Goal: Task Accomplishment & Management: Use online tool/utility

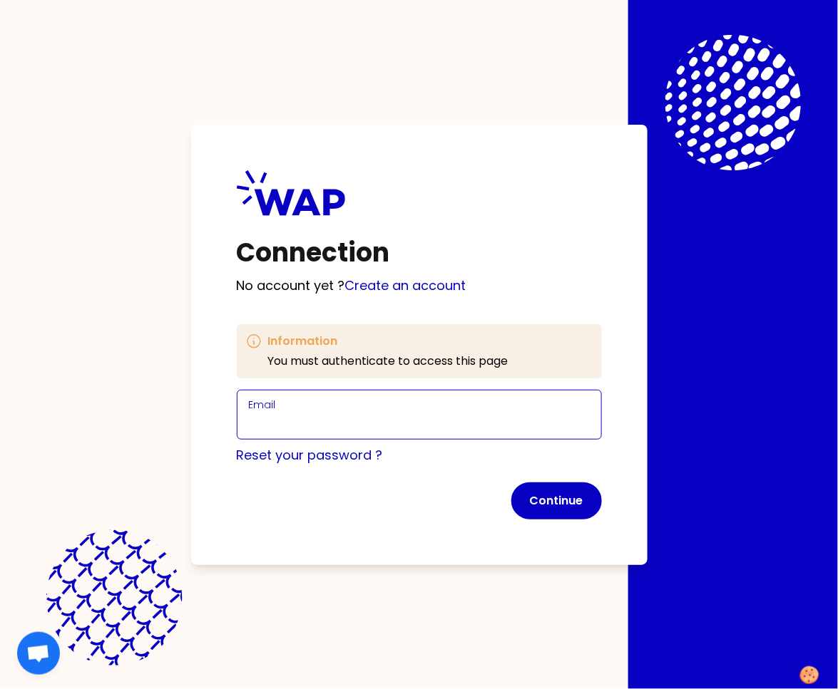
click at [314, 421] on input "Email" at bounding box center [419, 424] width 341 height 20
type input "marie-solveig@wearepeers.com"
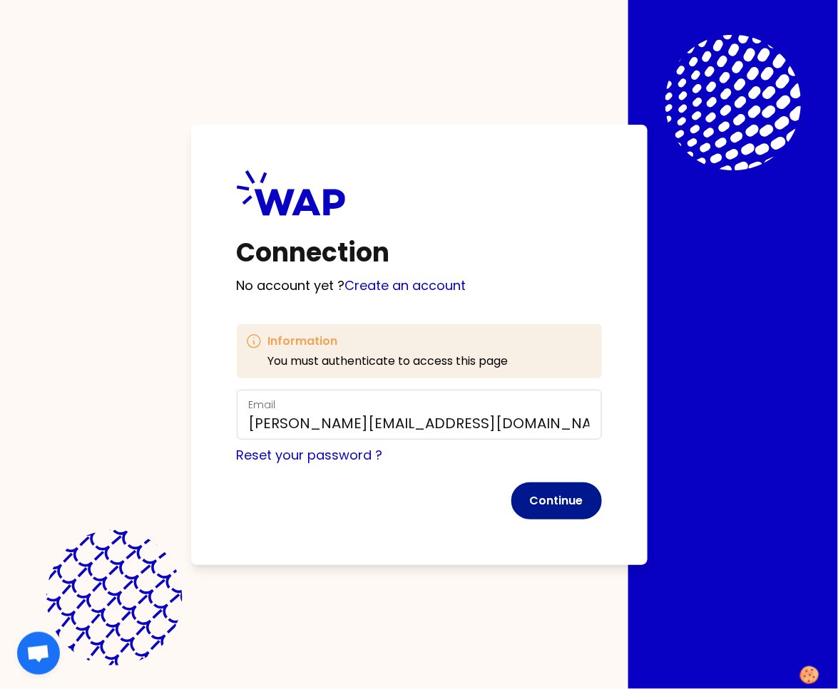
click at [565, 498] on button "Continue" at bounding box center [556, 501] width 91 height 37
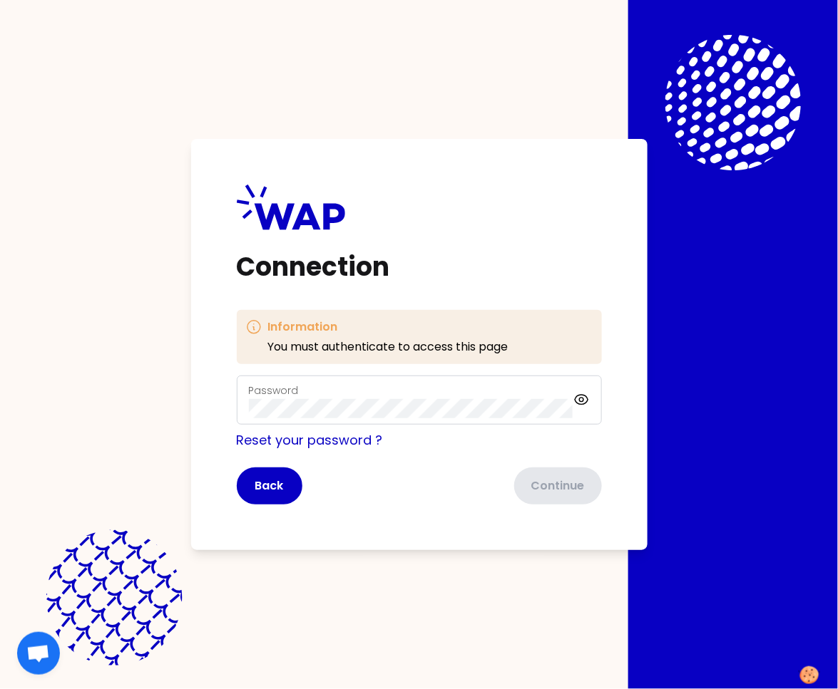
click at [379, 398] on div "Password" at bounding box center [411, 400] width 324 height 37
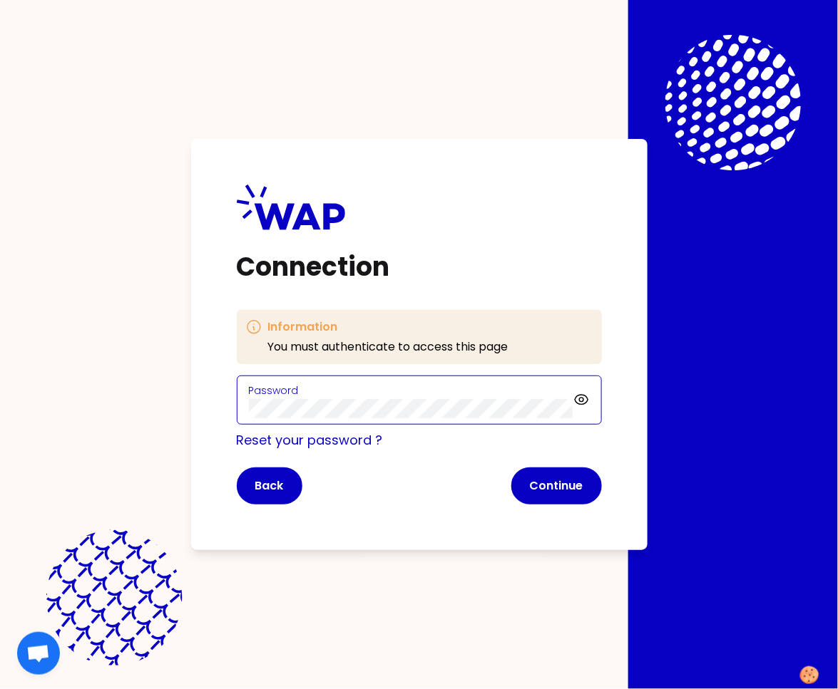
click button "Continue" at bounding box center [556, 486] width 91 height 37
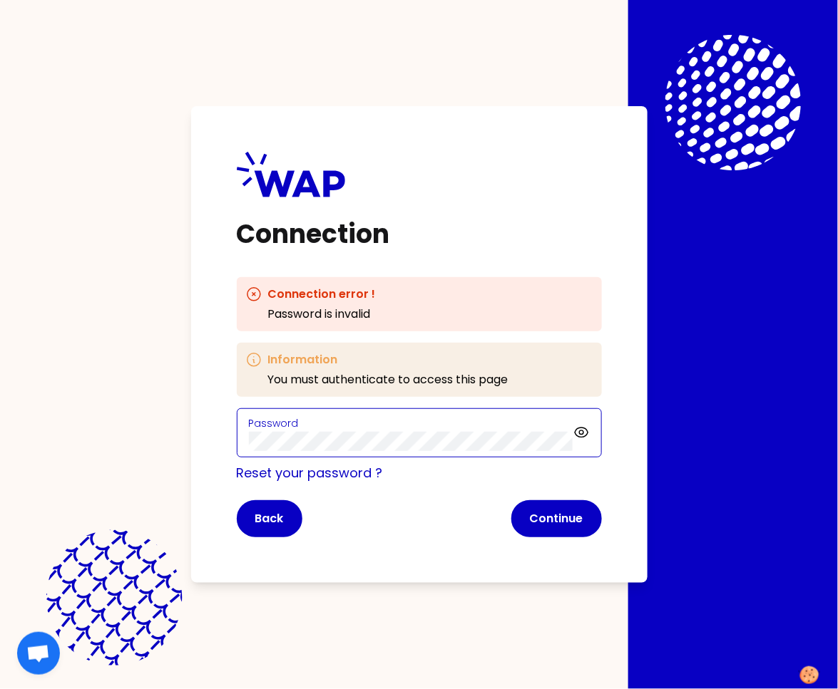
click button "Continue" at bounding box center [556, 518] width 91 height 37
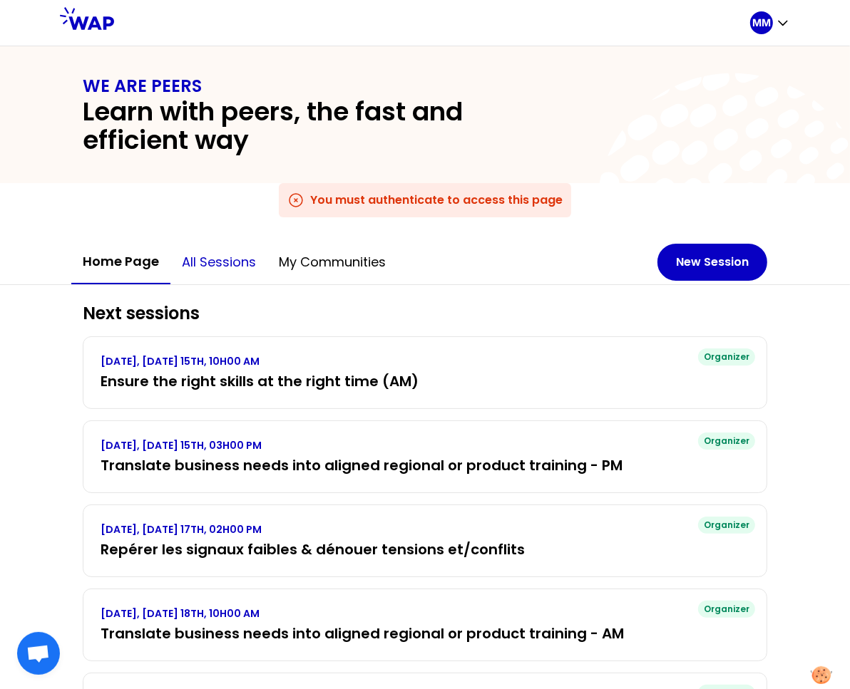
click at [211, 260] on button "All sessions" at bounding box center [218, 262] width 97 height 43
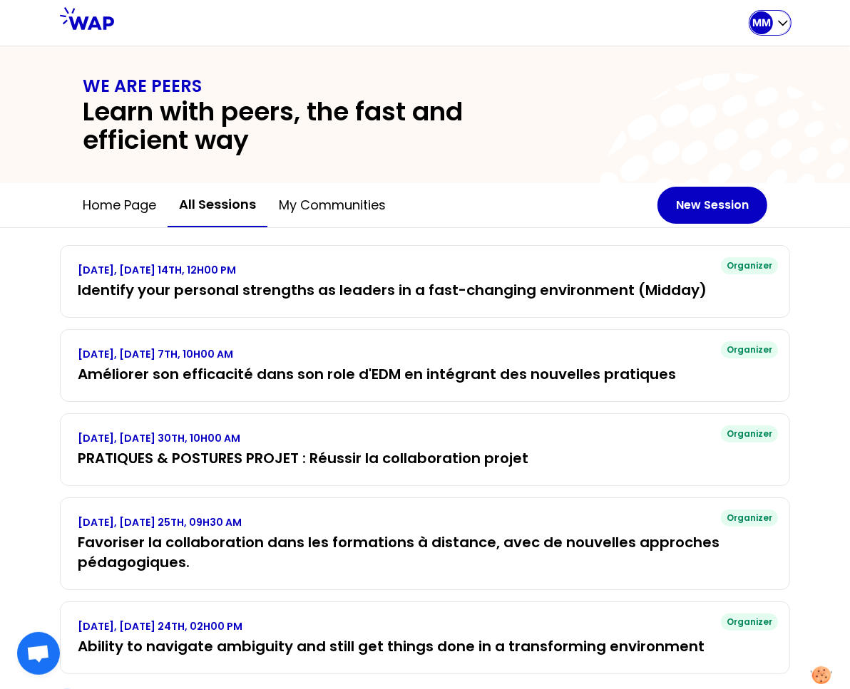
click at [751, 31] on div "MM" at bounding box center [770, 22] width 40 height 23
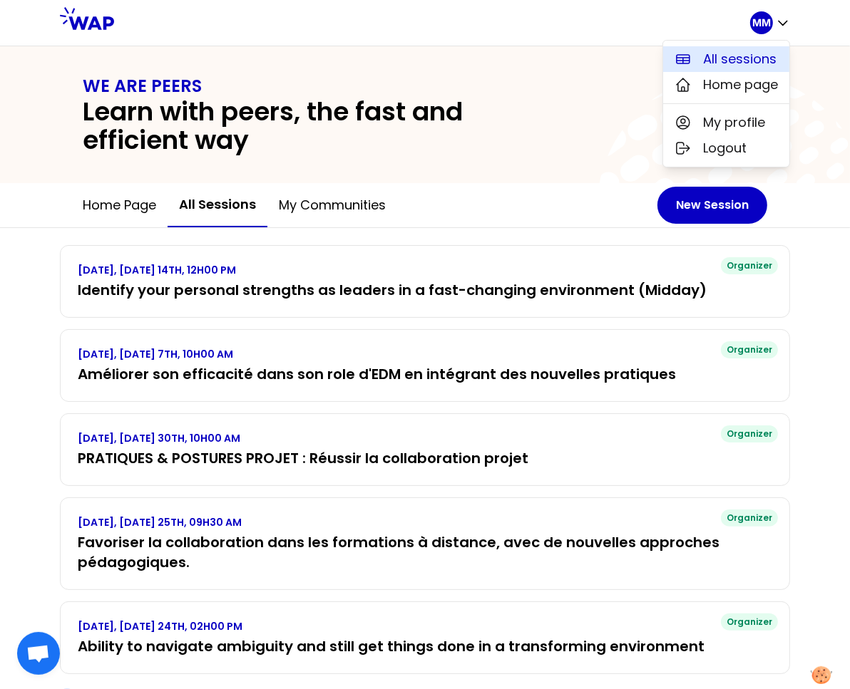
click at [752, 56] on span "All sessions" at bounding box center [739, 59] width 73 height 20
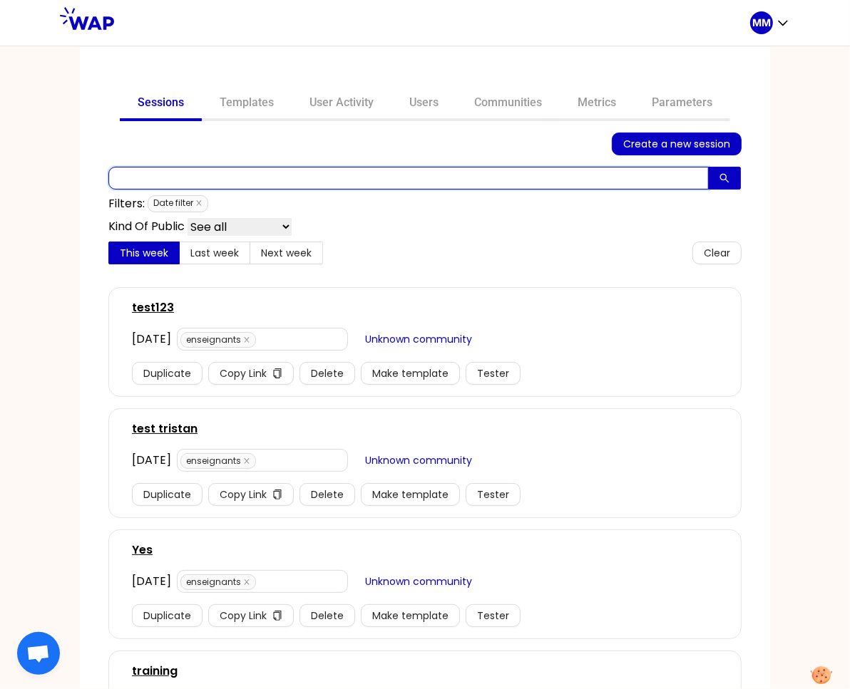
click at [274, 181] on input "text" at bounding box center [408, 178] width 600 height 23
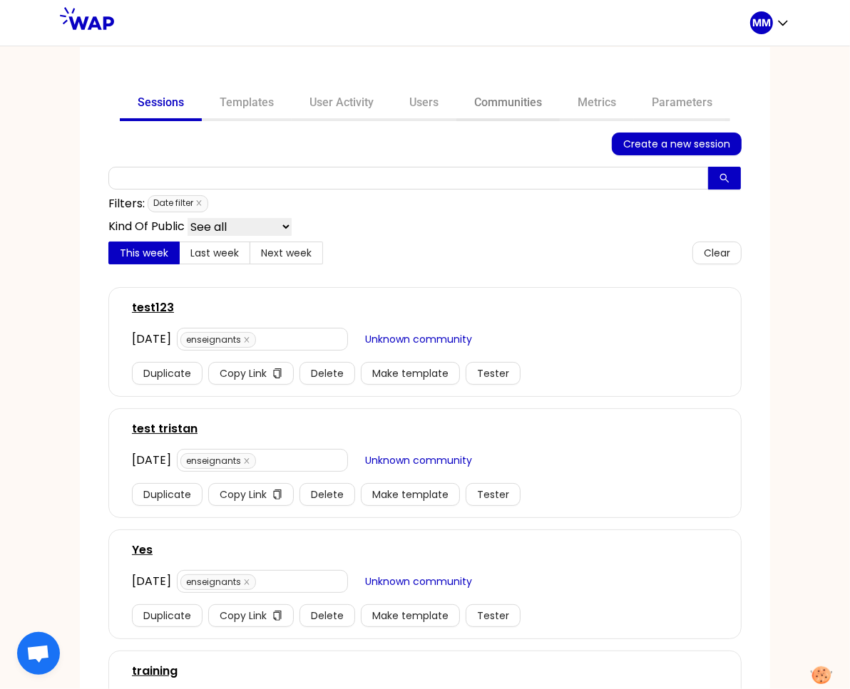
drag, startPoint x: 520, startPoint y: 99, endPoint x: 510, endPoint y: 120, distance: 22.7
click at [520, 100] on link "Communities" at bounding box center [507, 104] width 103 height 34
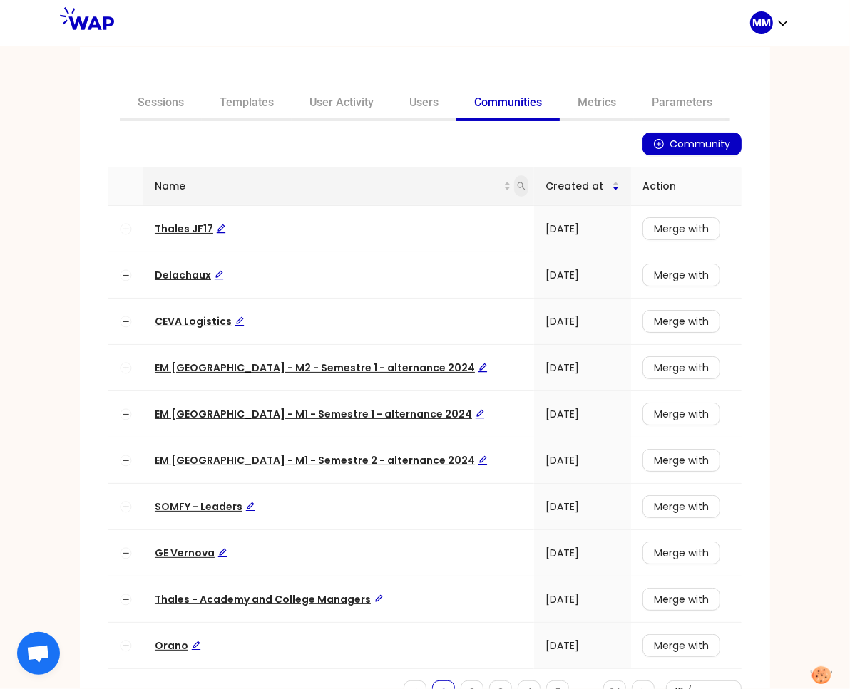
click at [517, 185] on icon "search" at bounding box center [521, 186] width 9 height 9
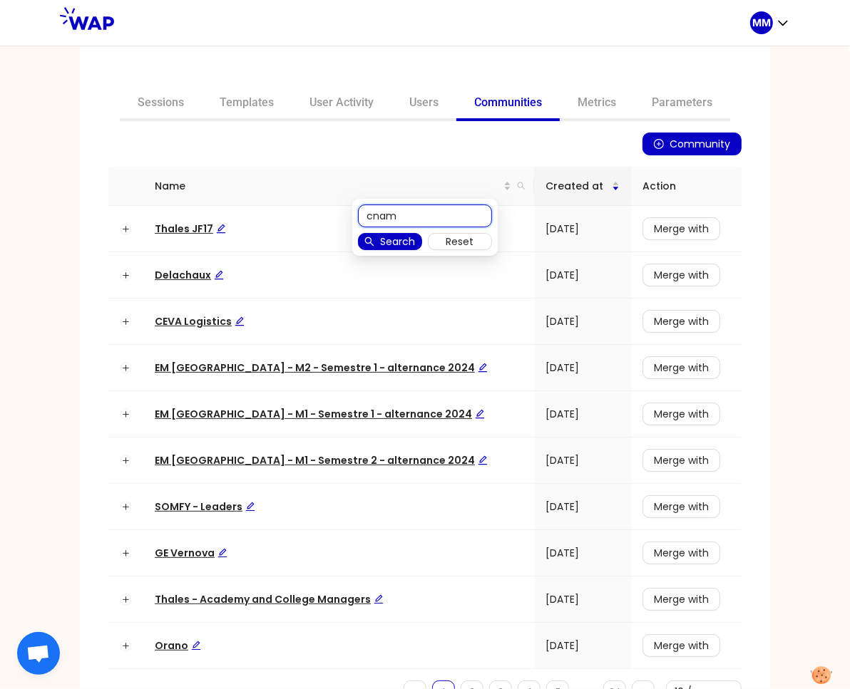
type input "cnam"
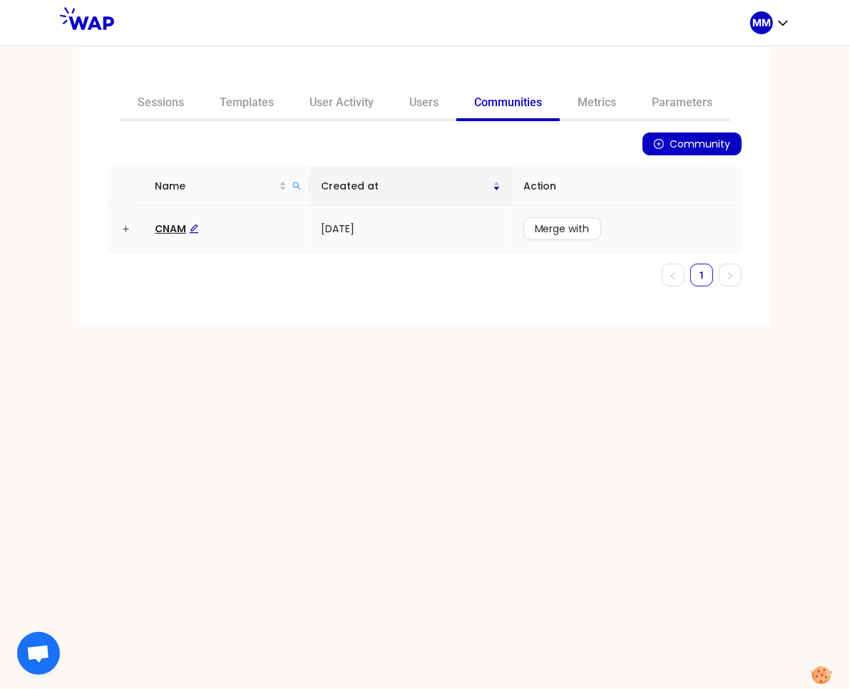
click at [177, 226] on span "CNAM" at bounding box center [177, 229] width 44 height 14
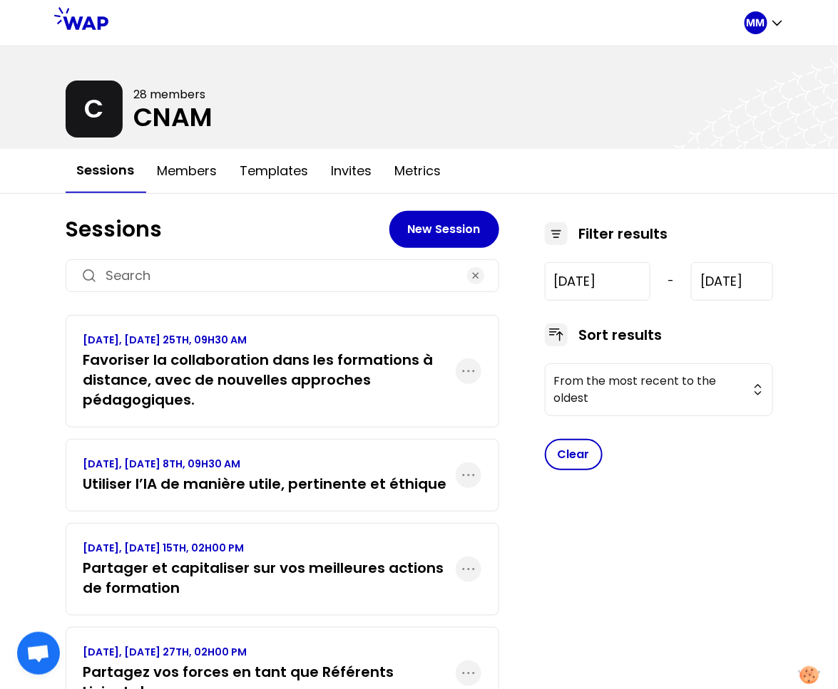
click at [300, 367] on h3 "Favoriser la collaboration dans les formations à distance, avec de nouvelles ap…" at bounding box center [269, 380] width 372 height 60
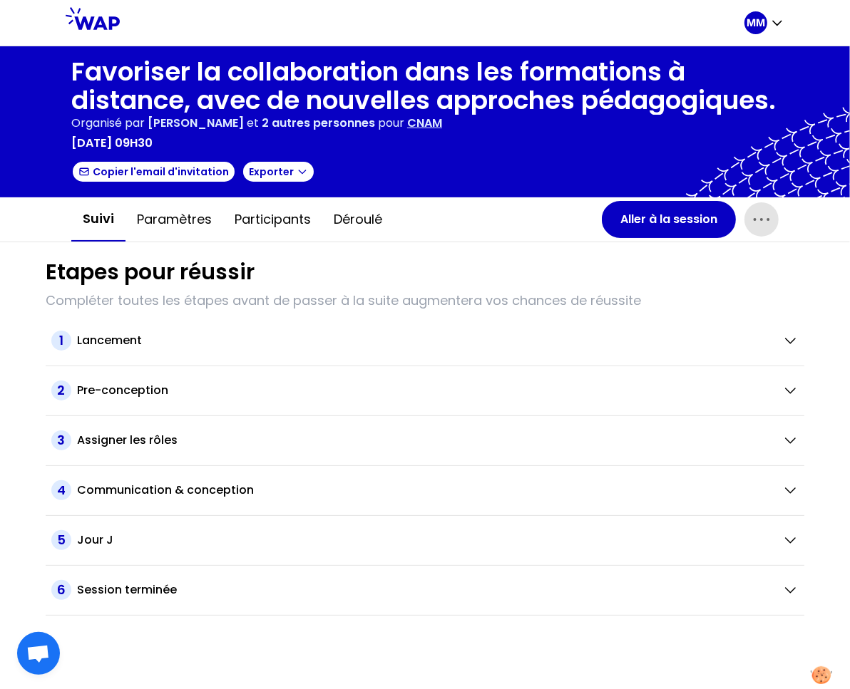
click at [764, 221] on icon "button" at bounding box center [761, 219] width 23 height 23
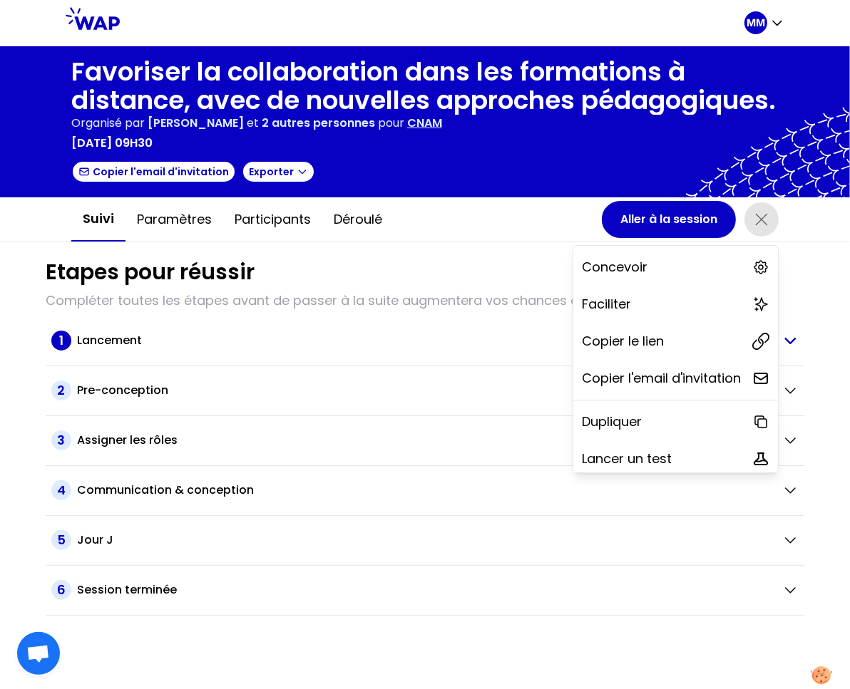
click at [717, 333] on div "Copier le lien" at bounding box center [675, 341] width 205 height 31
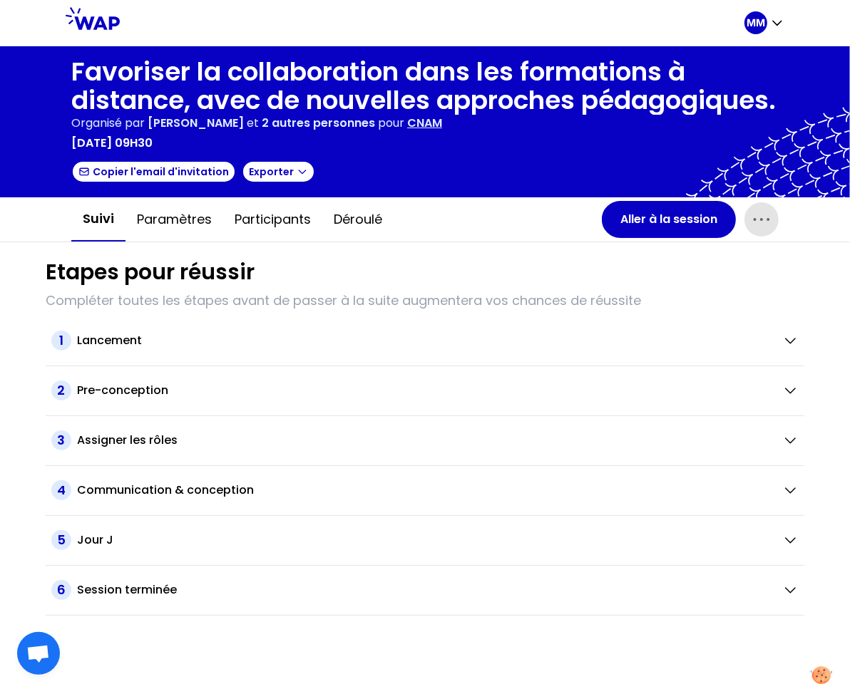
click at [297, 68] on h1 "Favoriser la collaboration dans les formations à distance, avec de nouvelles ap…" at bounding box center [424, 86] width 707 height 57
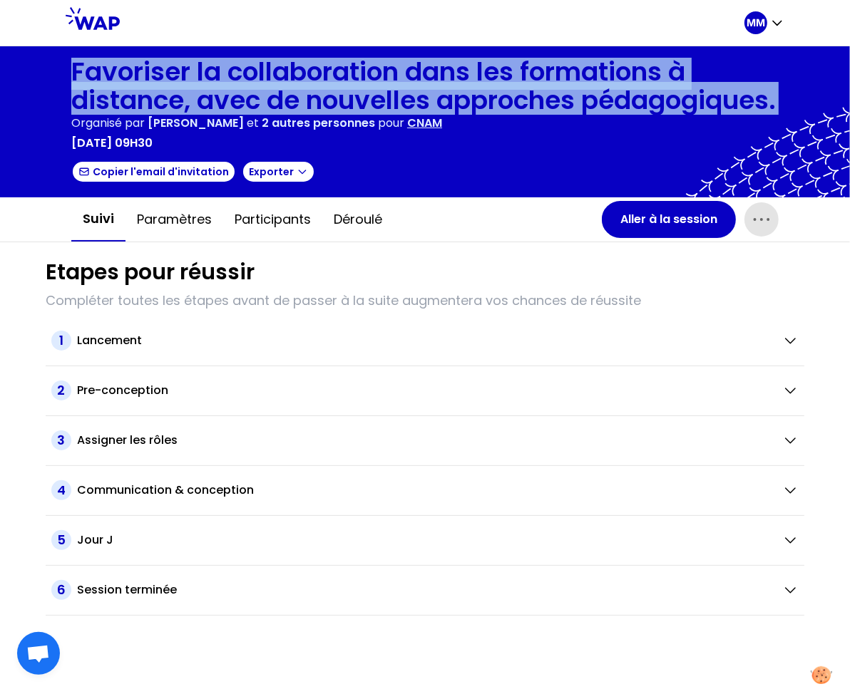
click at [297, 68] on h1 "Favoriser la collaboration dans les formations à distance, avec de nouvelles ap…" at bounding box center [424, 86] width 707 height 57
click at [677, 219] on button "Aller à la session" at bounding box center [669, 219] width 134 height 37
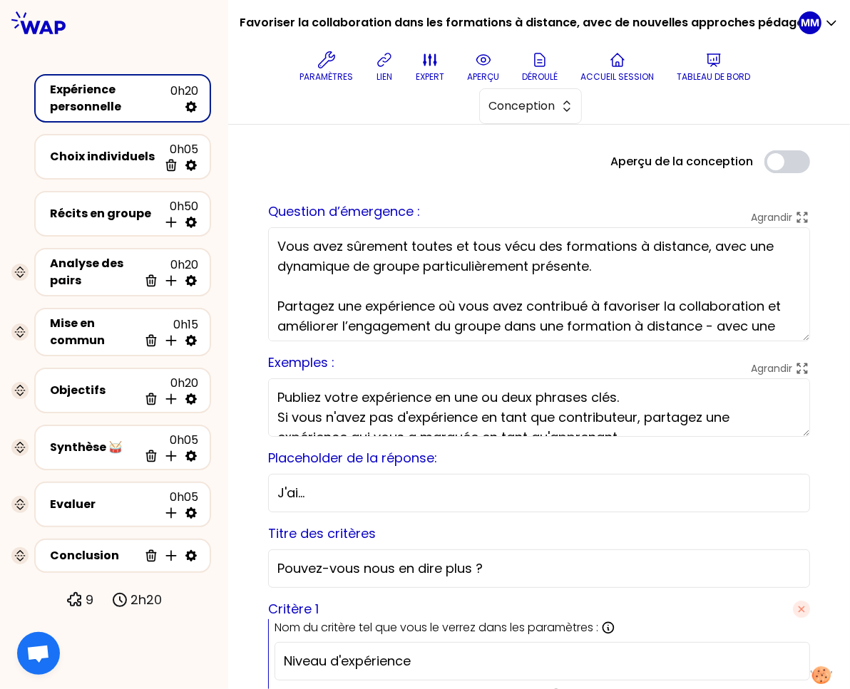
click at [406, 16] on h1 "Favoriser la collaboration dans les formations à distance, avec de nouvelles ap…" at bounding box center [519, 23] width 559 height 46
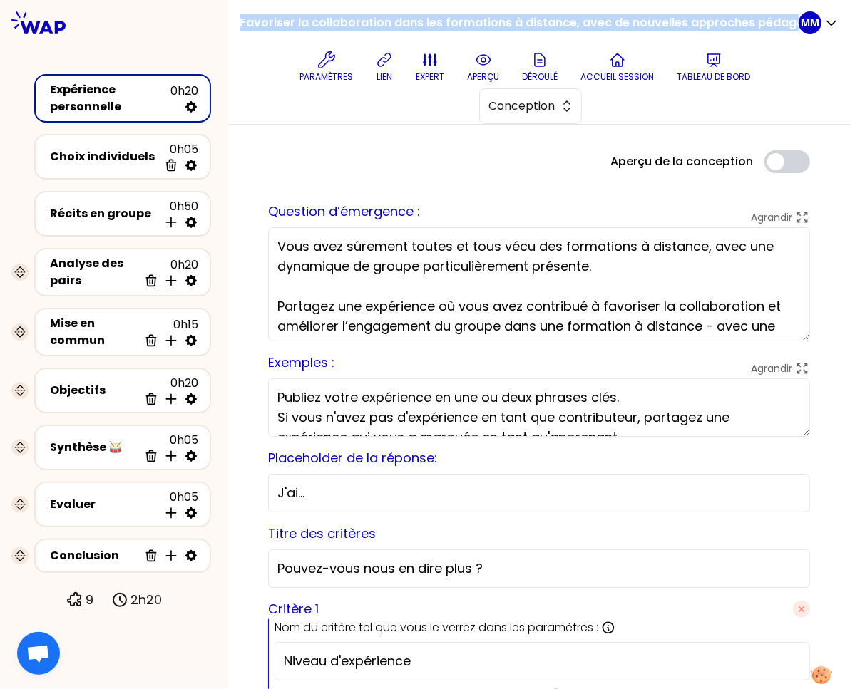
click at [406, 16] on h1 "Favoriser la collaboration dans les formations à distance, avec de nouvelles ap…" at bounding box center [519, 23] width 559 height 46
copy div "Favoriser la collaboration dans les formations à distance, avec de nouvelles ap…"
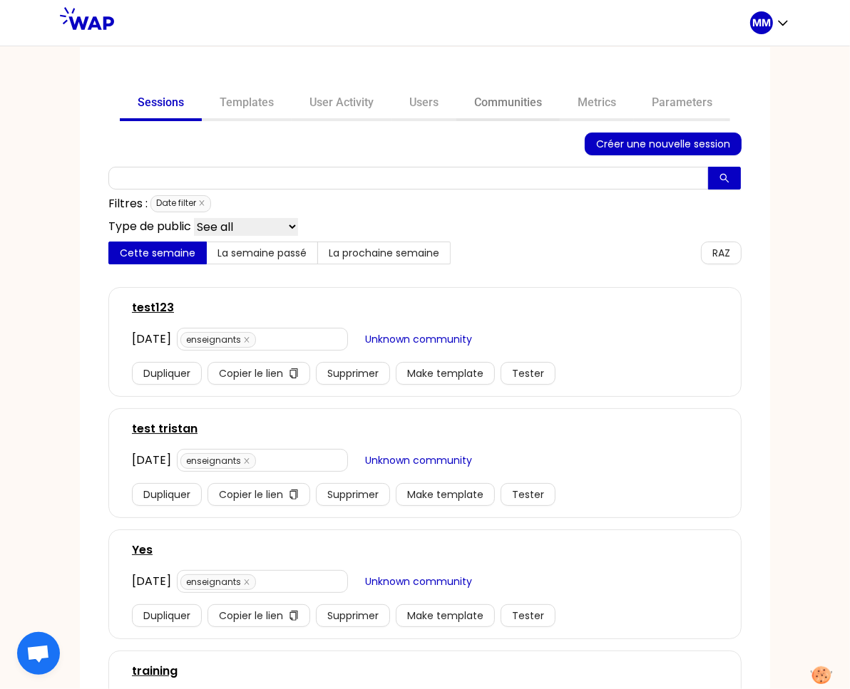
click at [494, 107] on link "Communities" at bounding box center [507, 104] width 103 height 34
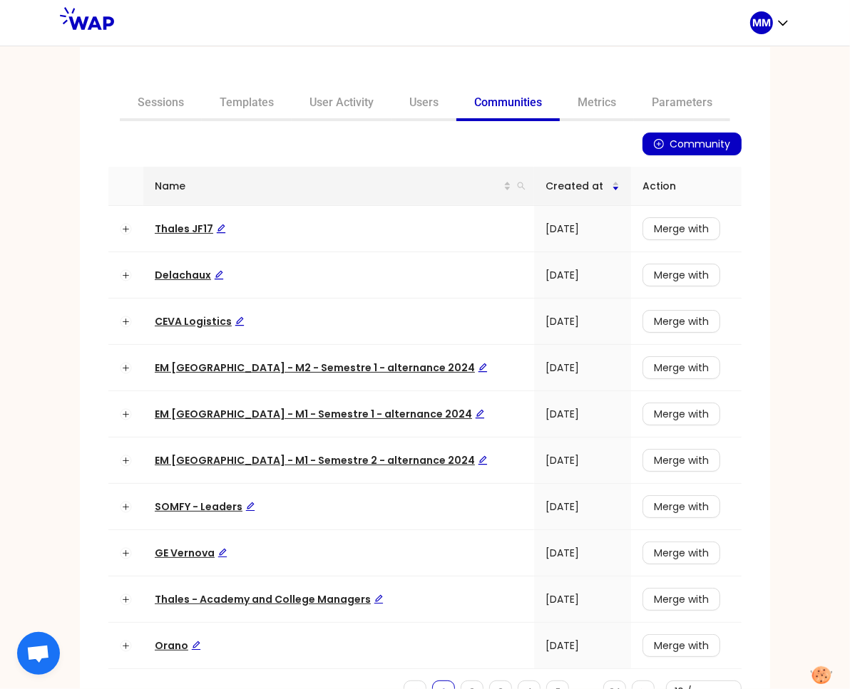
drag, startPoint x: 487, startPoint y: 185, endPoint x: 412, endPoint y: 198, distance: 76.1
click at [518, 185] on icon "search" at bounding box center [522, 187] width 8 height 8
type input "cnam"
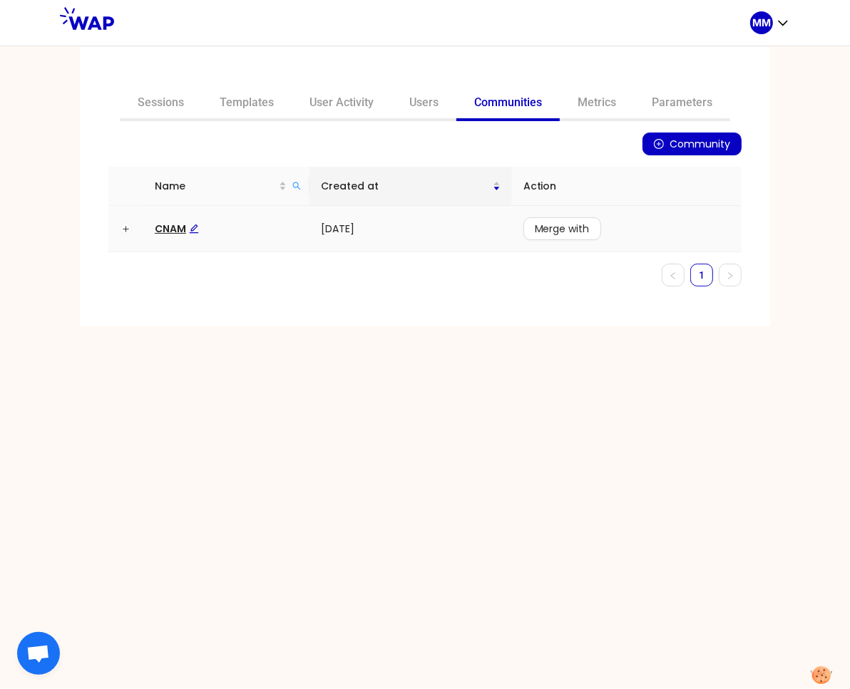
click at [164, 231] on span "CNAM" at bounding box center [177, 229] width 44 height 14
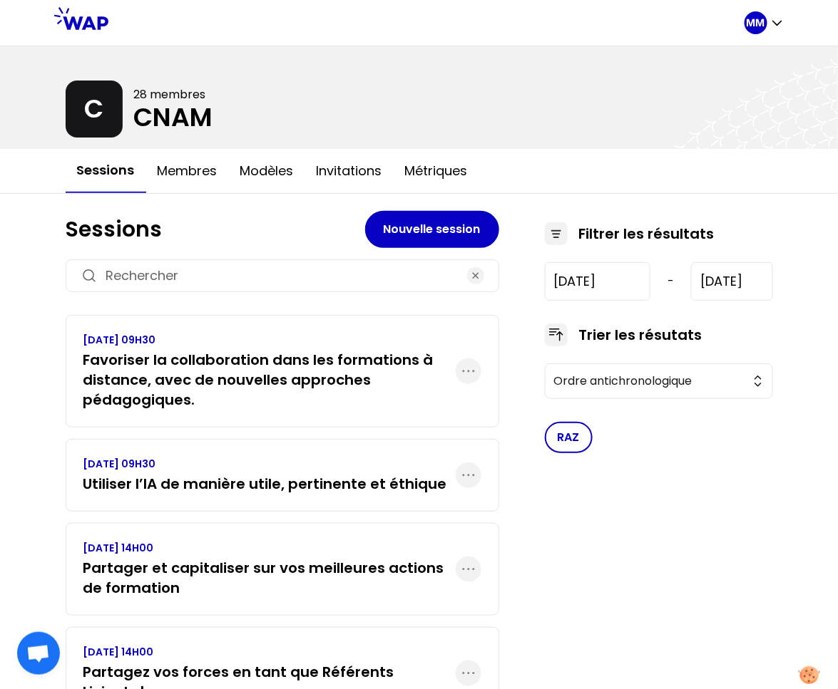
click at [210, 379] on h3 "Favoriser la collaboration dans les formations à distance, avec de nouvelles ap…" at bounding box center [269, 380] width 372 height 60
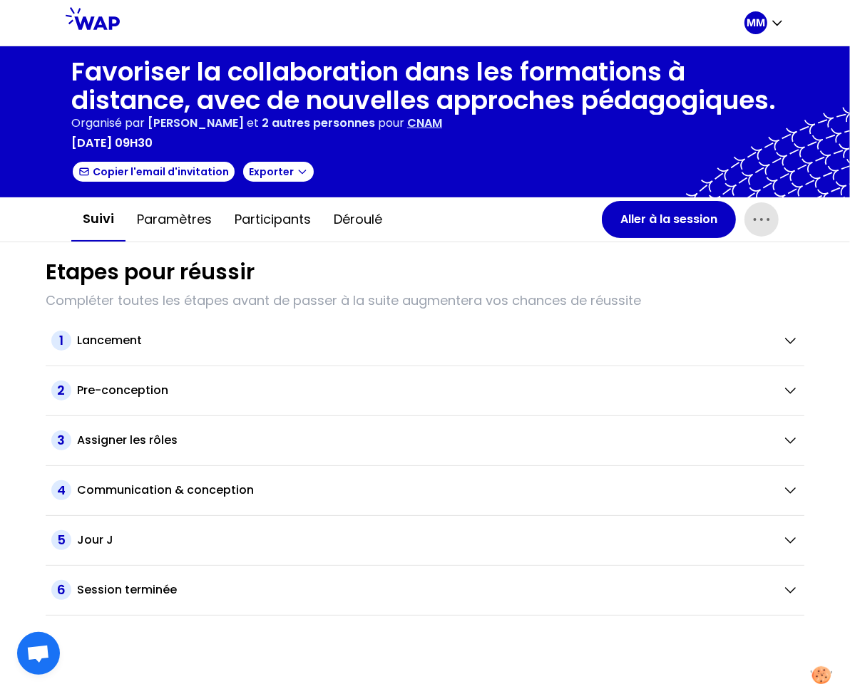
click at [771, 219] on icon "button" at bounding box center [761, 219] width 23 height 23
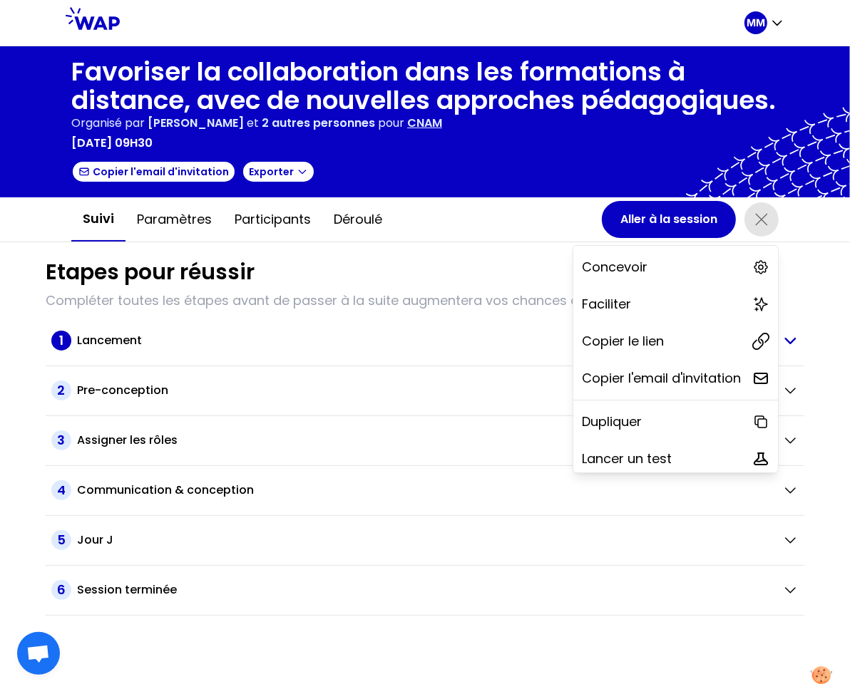
click at [649, 335] on p "Copier le lien" at bounding box center [623, 342] width 82 height 20
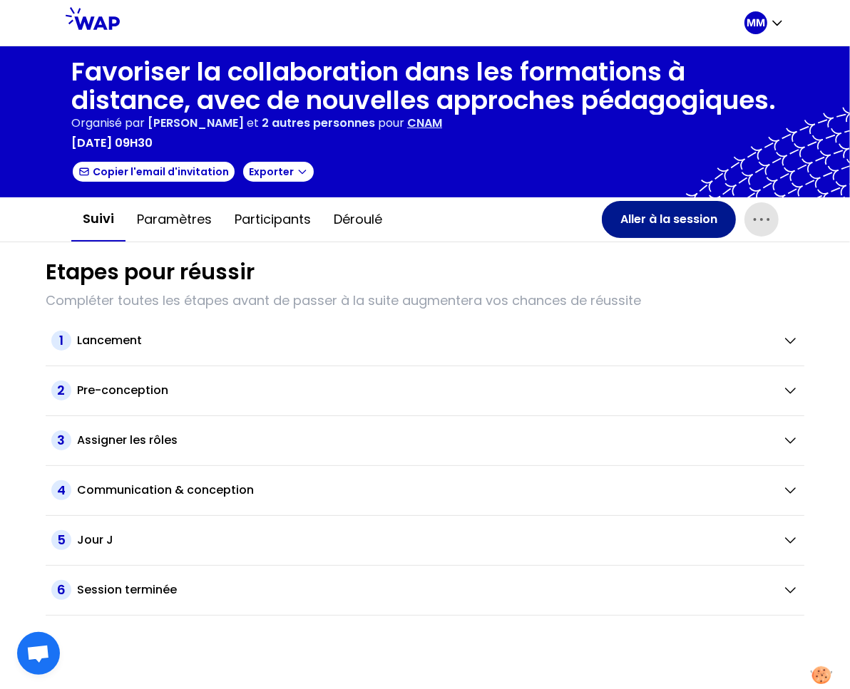
click at [623, 217] on button "Aller à la session" at bounding box center [669, 219] width 134 height 37
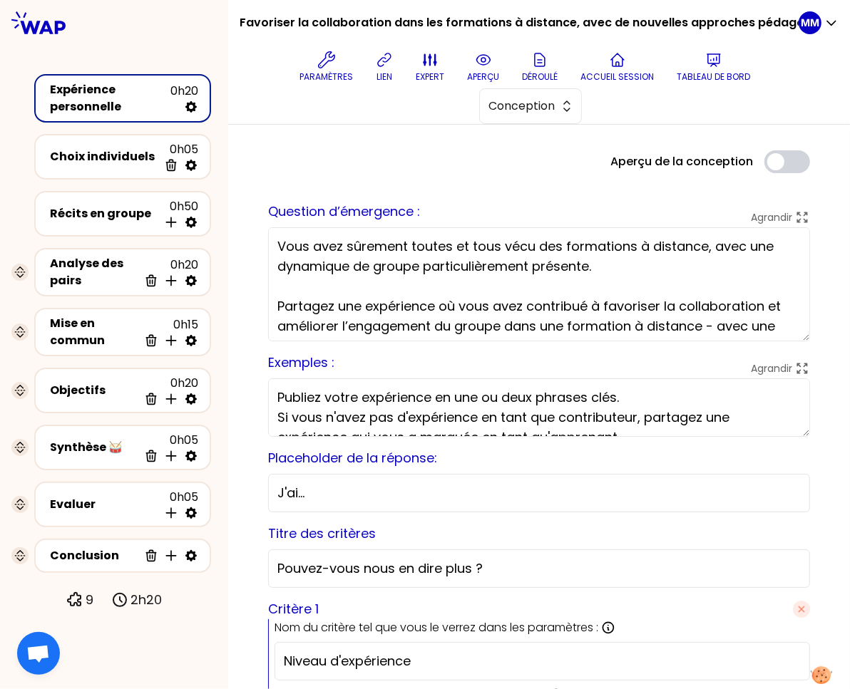
click at [298, 21] on h1 "Favoriser la collaboration dans les formations à distance, avec de nouvelles ap…" at bounding box center [519, 23] width 559 height 46
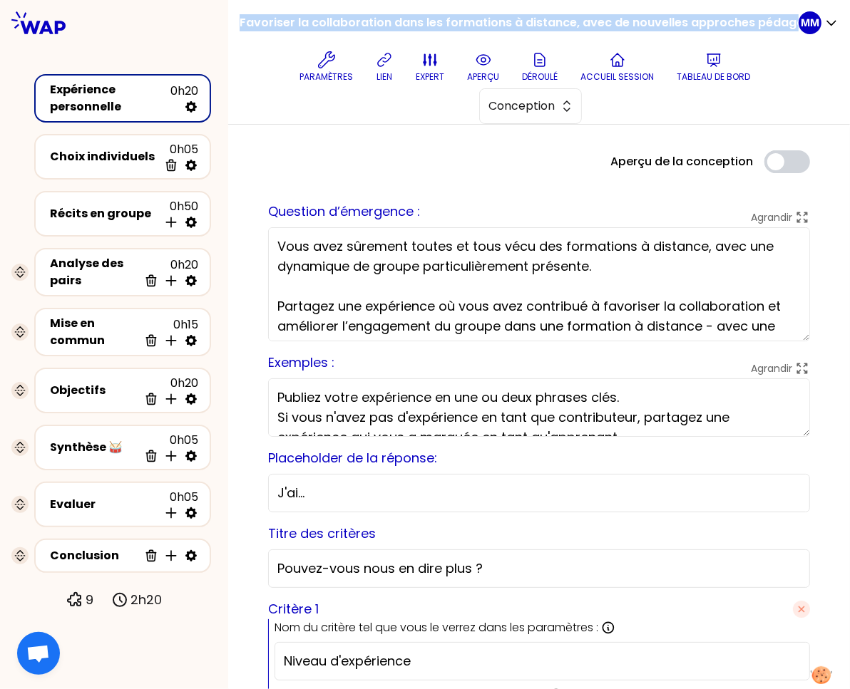
click at [298, 21] on h1 "Favoriser la collaboration dans les formations à distance, avec de nouvelles ap…" at bounding box center [519, 23] width 559 height 46
copy div "Favoriser la collaboration dans les formations à distance, avec de nouvelles ap…"
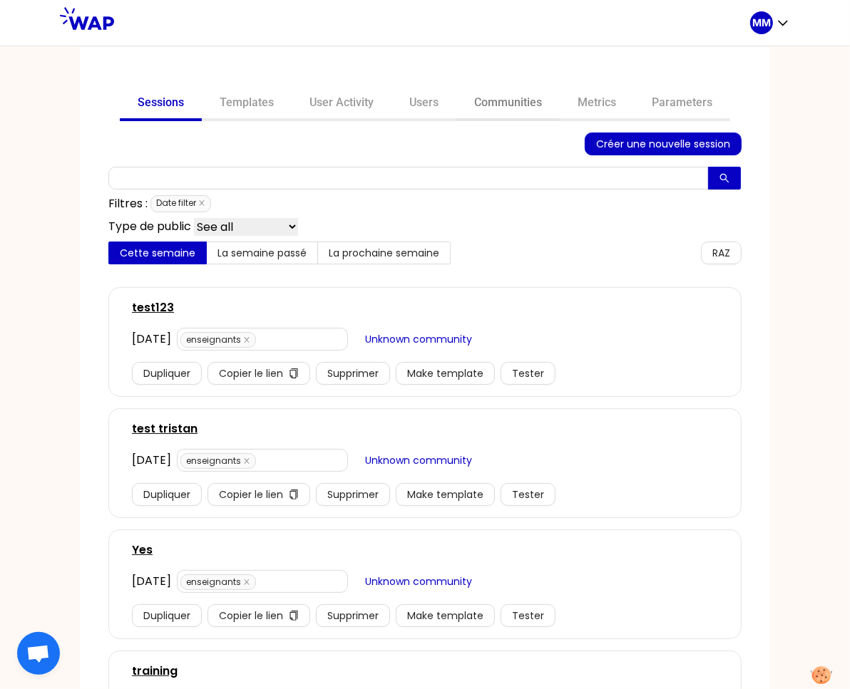
click at [488, 103] on link "Communities" at bounding box center [507, 104] width 103 height 34
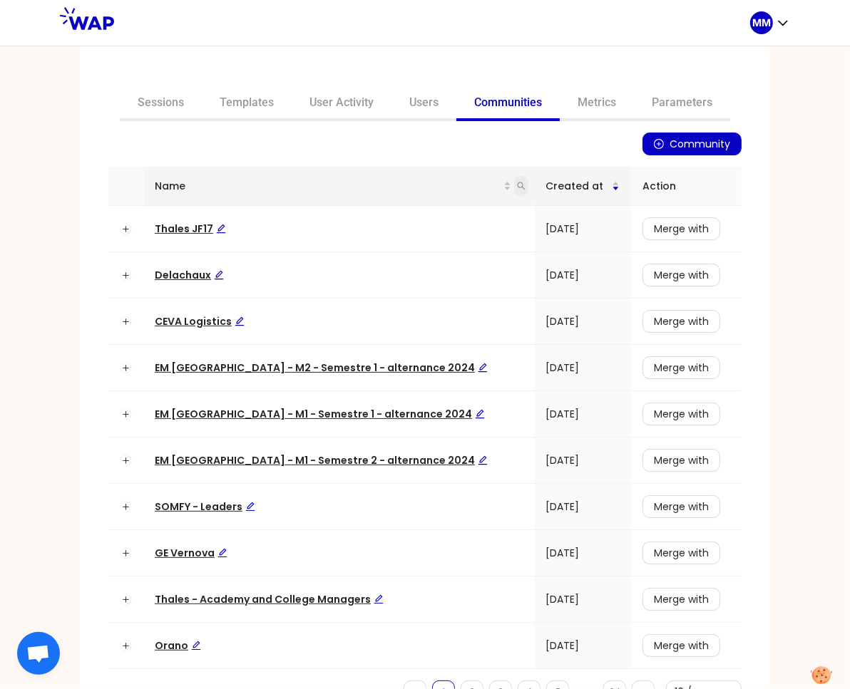
click at [517, 186] on icon "search" at bounding box center [521, 186] width 9 height 9
type input "somfy"
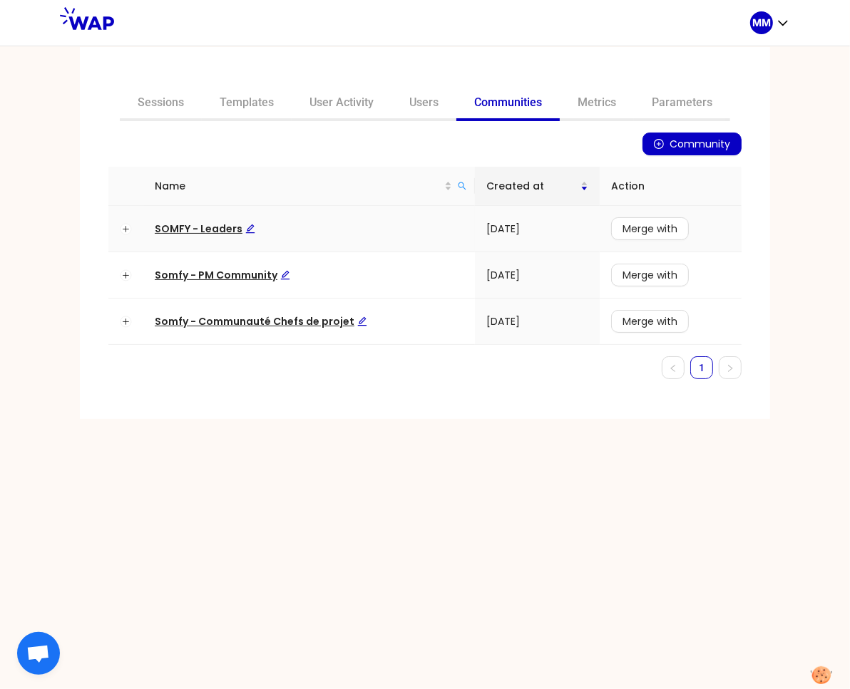
click at [223, 222] on span "SOMFY - Leaders" at bounding box center [205, 229] width 101 height 14
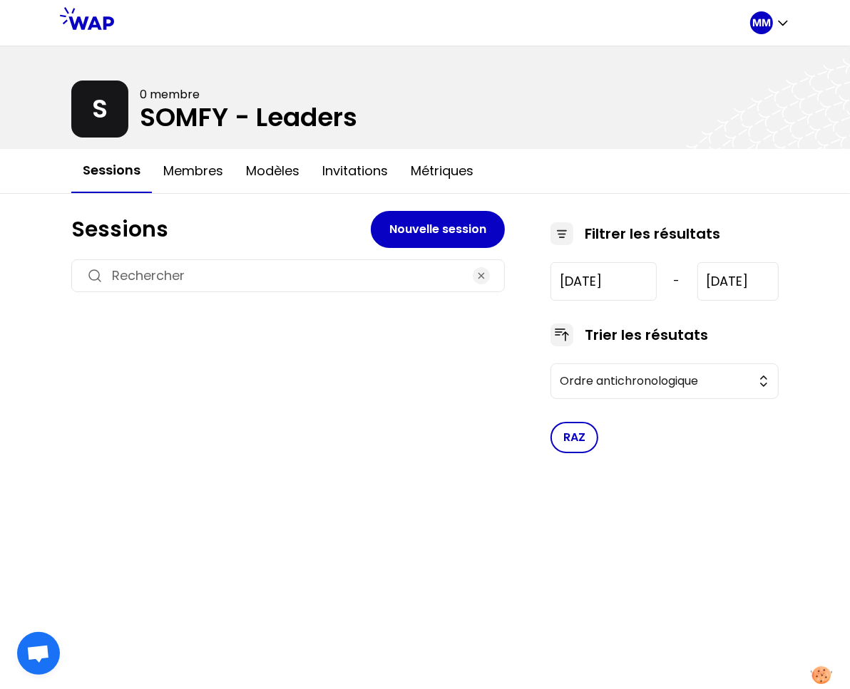
type input "[DATE]"
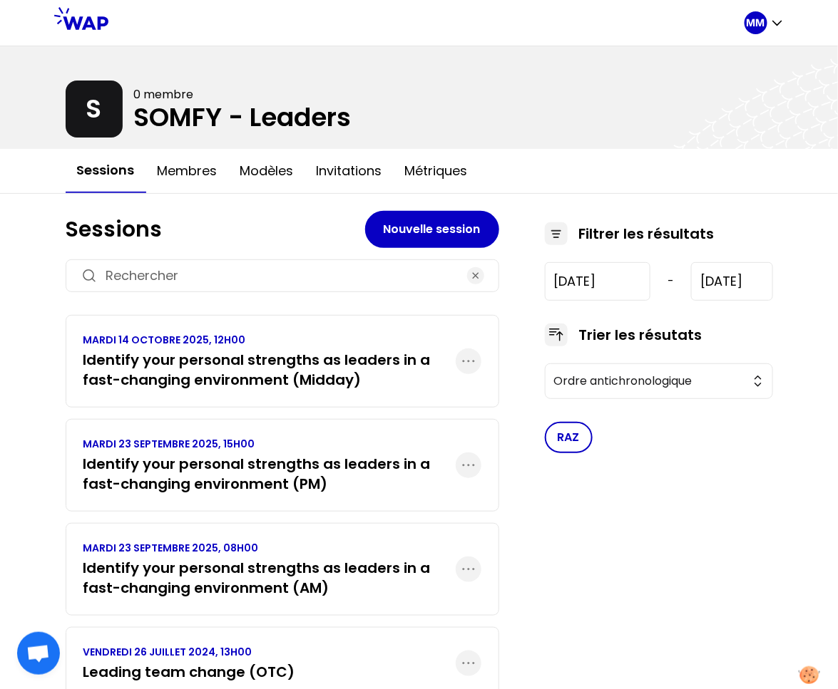
click at [230, 575] on h3 "Identify your personal strengths as leaders in a fast-changing environment (AM)" at bounding box center [269, 578] width 372 height 40
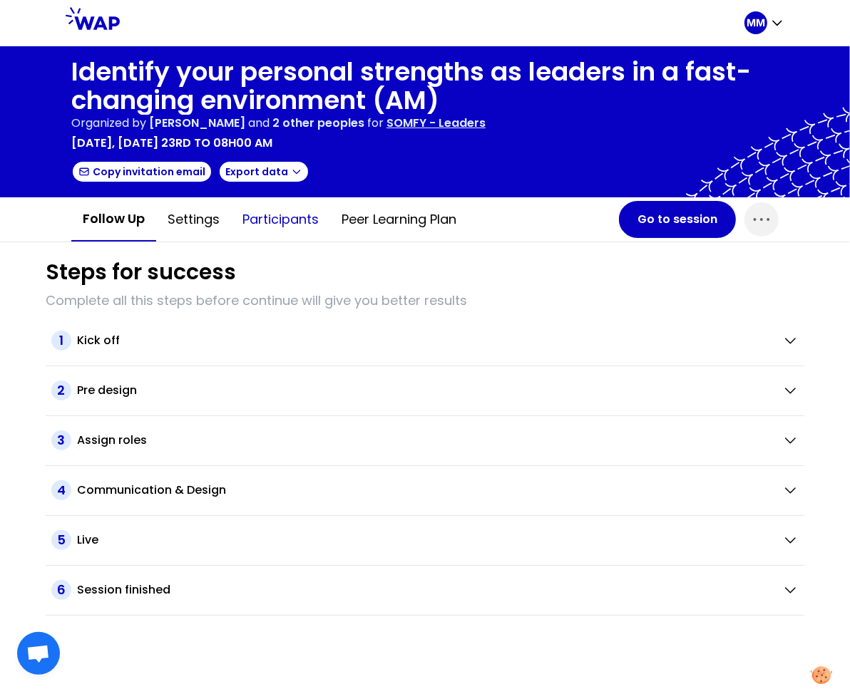
click at [248, 228] on button "Participants" at bounding box center [280, 219] width 99 height 43
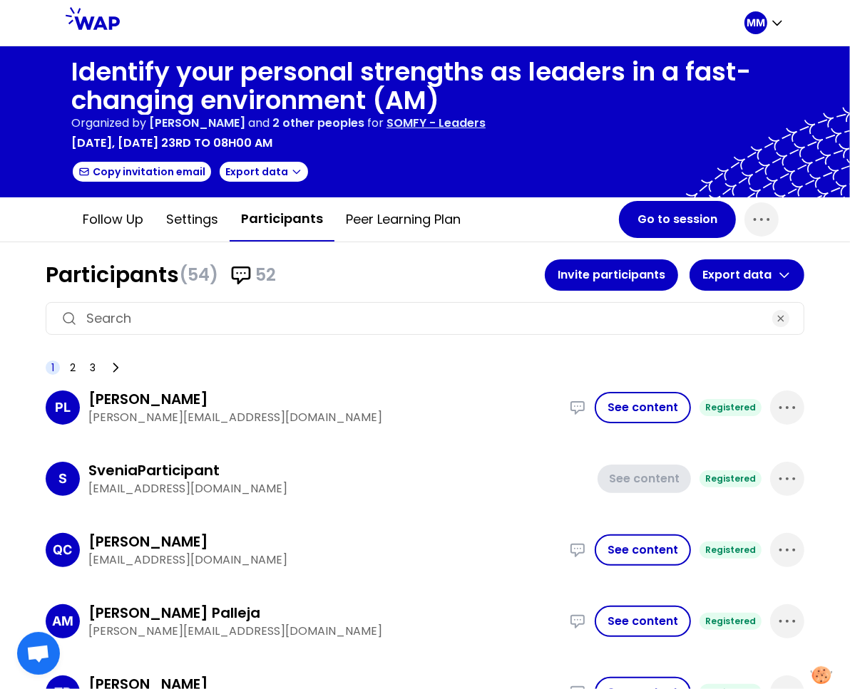
click at [237, 312] on input at bounding box center [424, 319] width 677 height 20
paste input "[PERSON_NAME]"
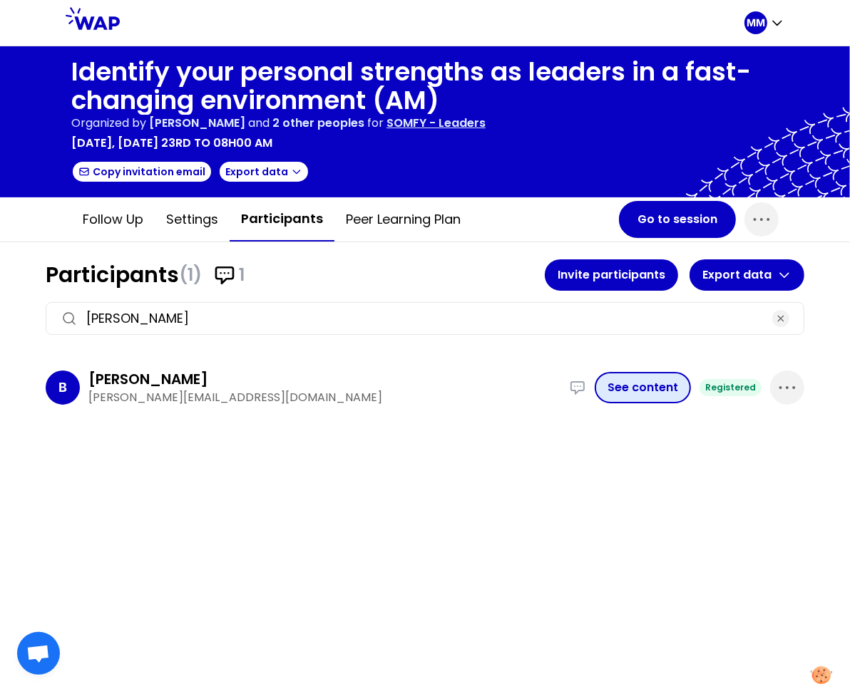
type input "[PERSON_NAME]"
click at [627, 380] on button "See content" at bounding box center [643, 387] width 96 height 31
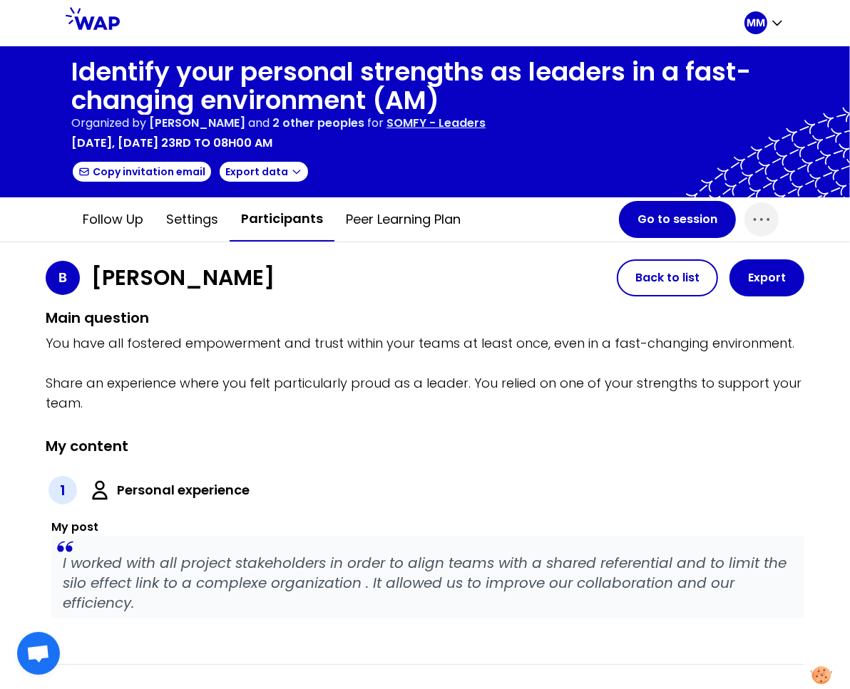
click at [148, 564] on p "I worked with all project stakeholders in order to align teams with a shared re…" at bounding box center [428, 583] width 730 height 60
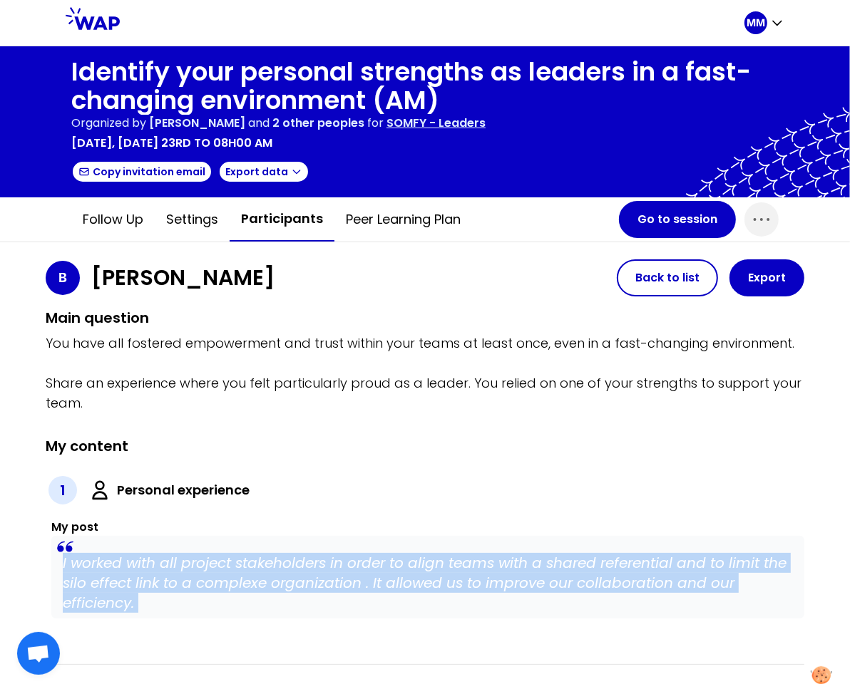
click at [148, 564] on p "I worked with all project stakeholders in order to align teams with a shared re…" at bounding box center [428, 583] width 730 height 60
copy p "I worked with all project stakeholders in order to align teams with a shared re…"
click at [280, 219] on button "Participants" at bounding box center [282, 219] width 105 height 44
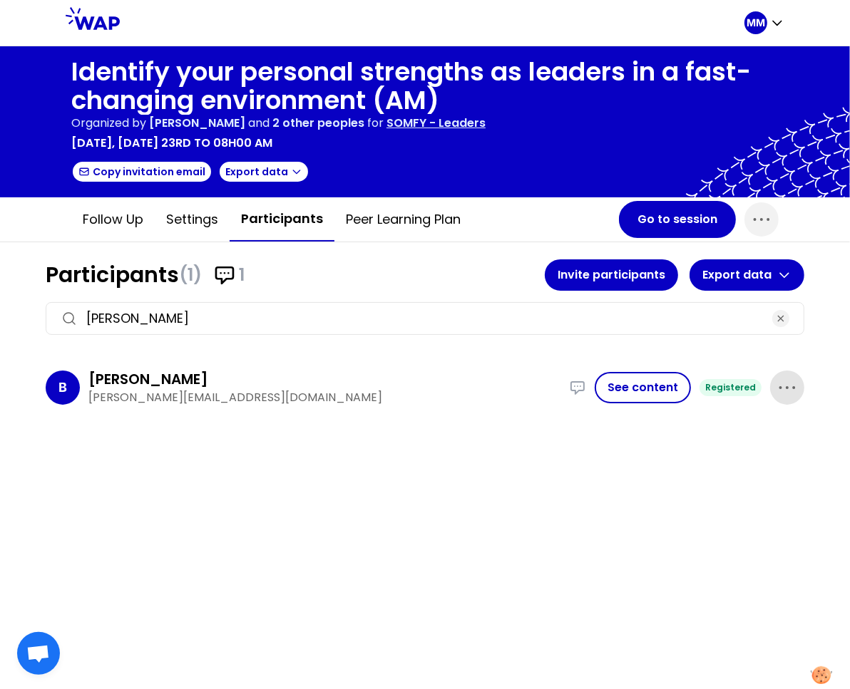
click at [796, 388] on icon "button" at bounding box center [787, 387] width 23 height 23
click at [749, 430] on p "Delete" at bounding box center [746, 436] width 40 height 20
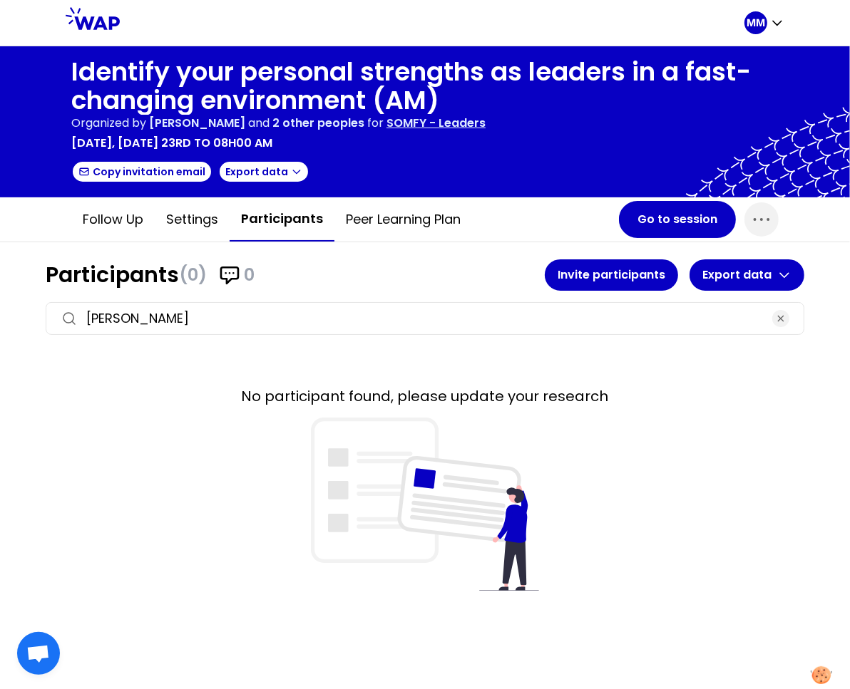
click at [486, 127] on p "SOMFY - Leaders" at bounding box center [435, 123] width 99 height 17
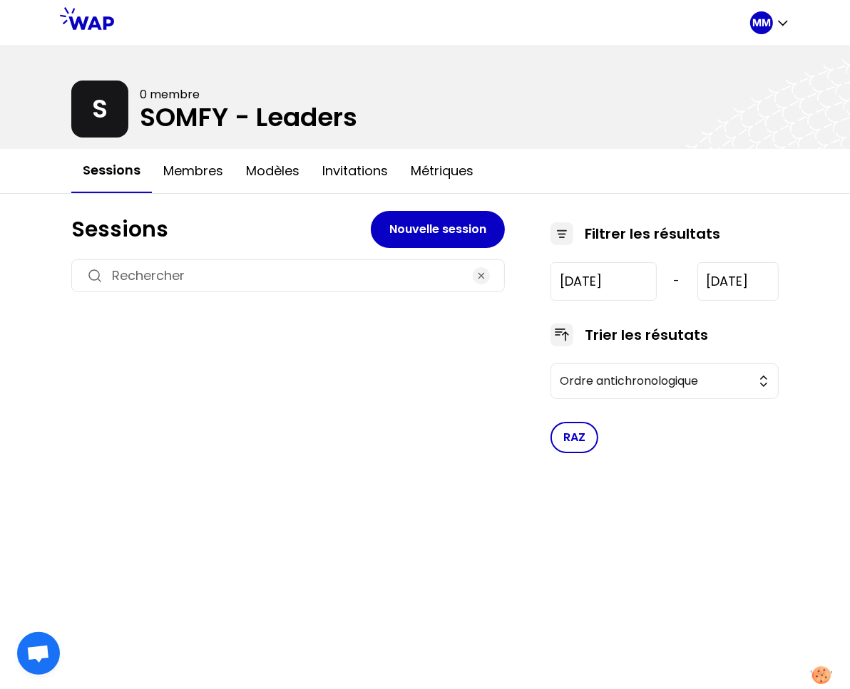
type input "[DATE]"
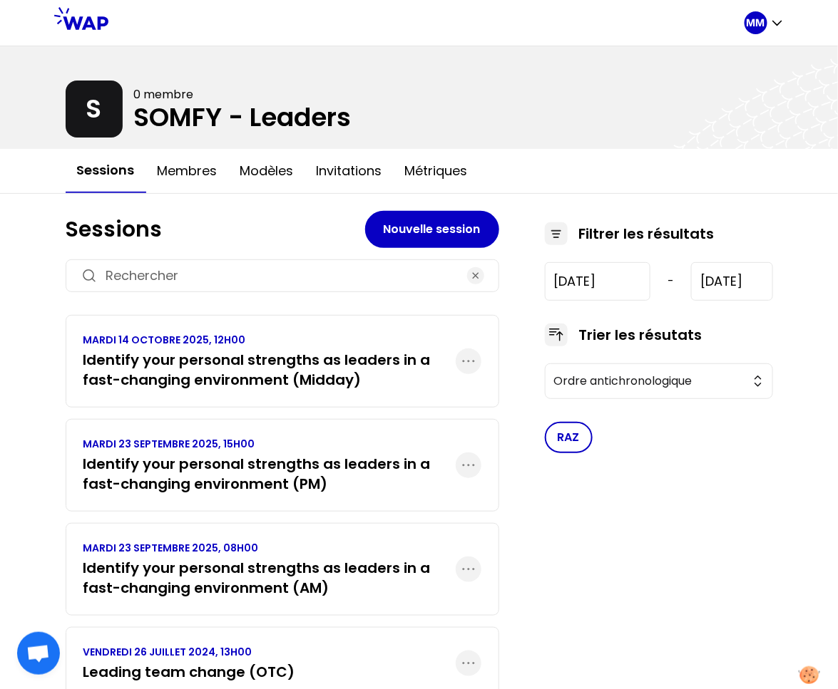
click at [339, 481] on h3 "Identify your personal strengths as leaders in a fast-changing environment (PM)" at bounding box center [269, 474] width 372 height 40
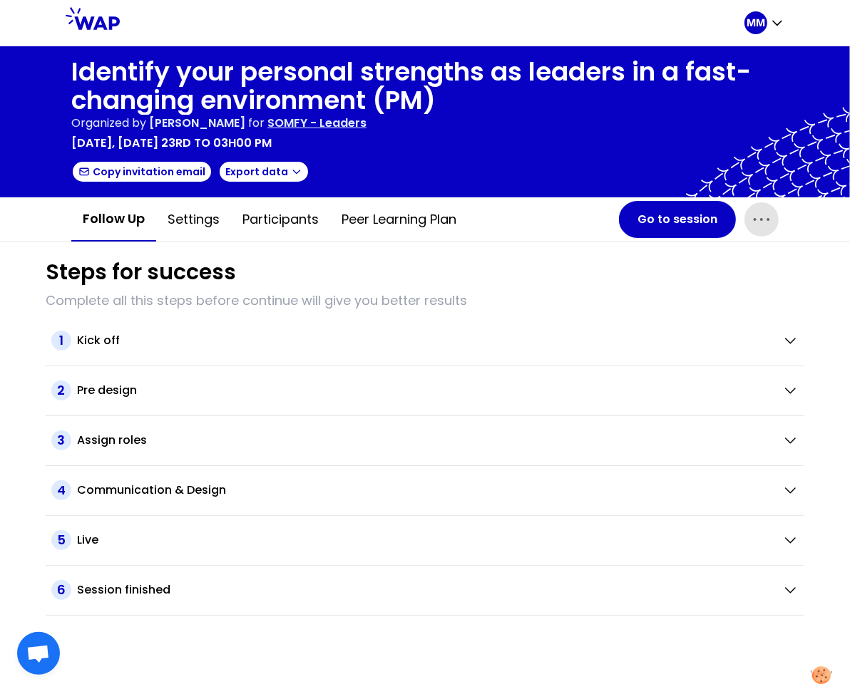
click at [771, 220] on icon "button" at bounding box center [761, 219] width 23 height 23
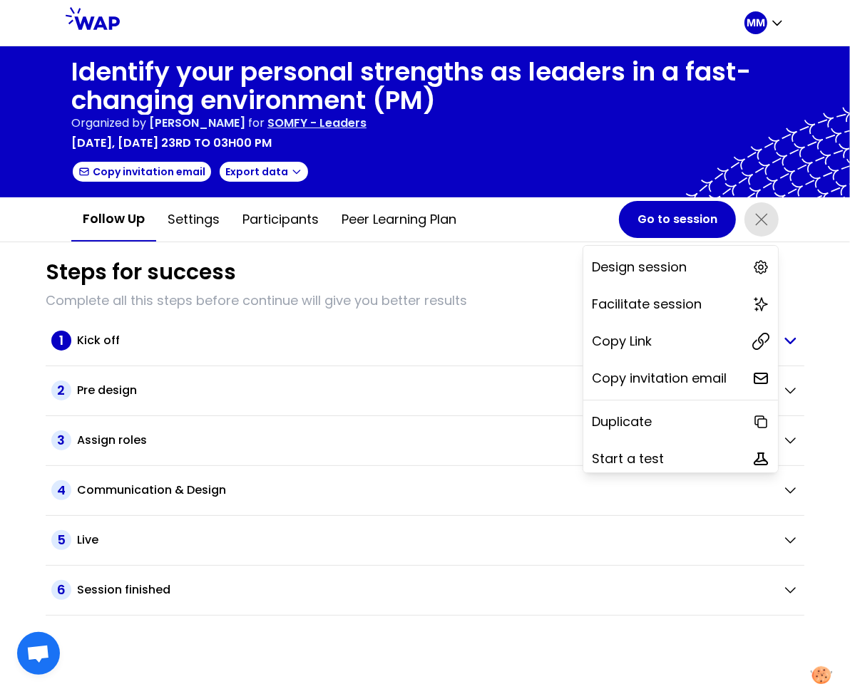
drag, startPoint x: 649, startPoint y: 337, endPoint x: 232, endPoint y: 346, distance: 417.2
click at [649, 337] on div "Copy Link" at bounding box center [680, 341] width 195 height 31
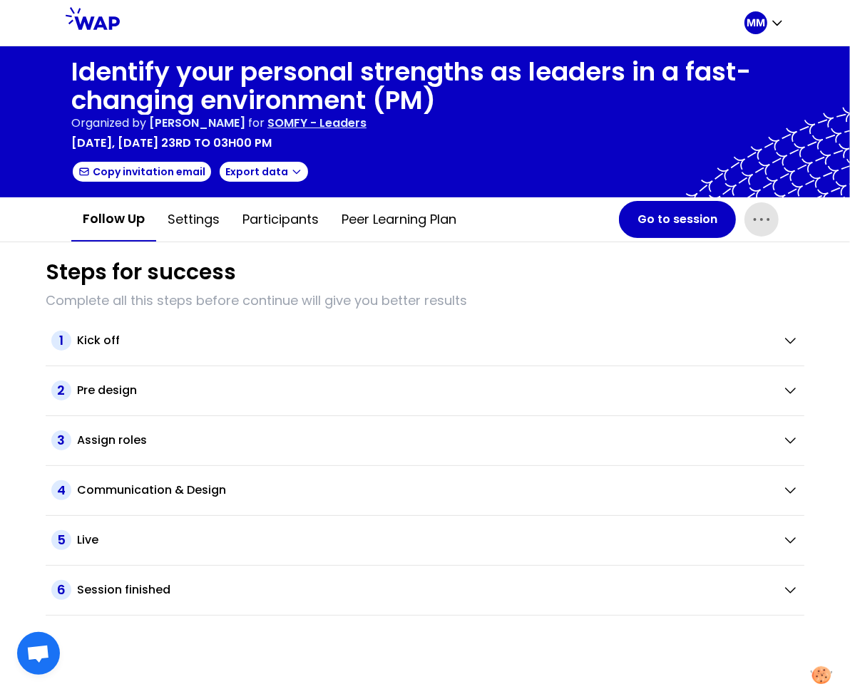
click at [366, 127] on p "SOMFY - Leaders" at bounding box center [316, 123] width 99 height 17
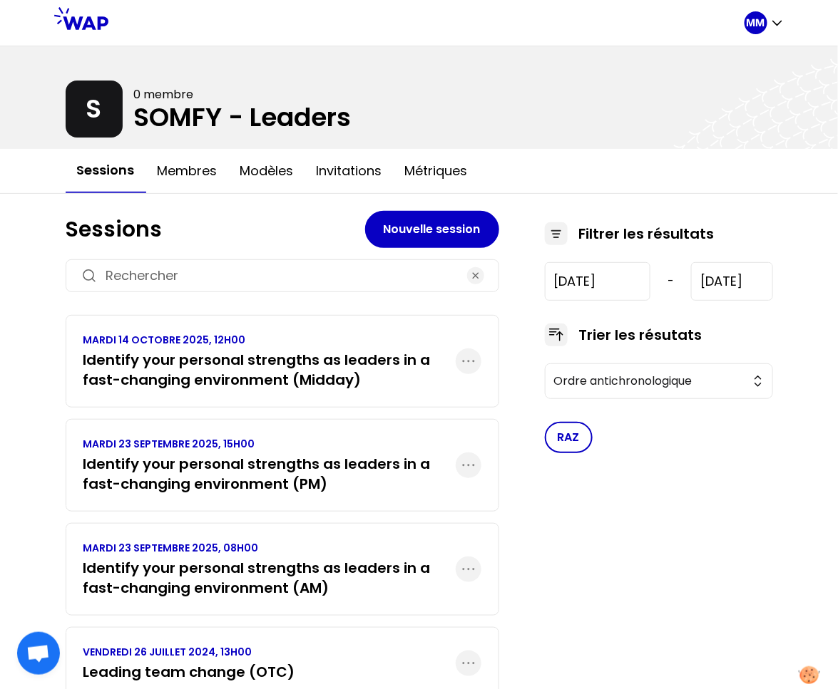
click at [259, 369] on h3 "Identify your personal strengths as leaders in a fast-changing environment (Mid…" at bounding box center [269, 370] width 372 height 40
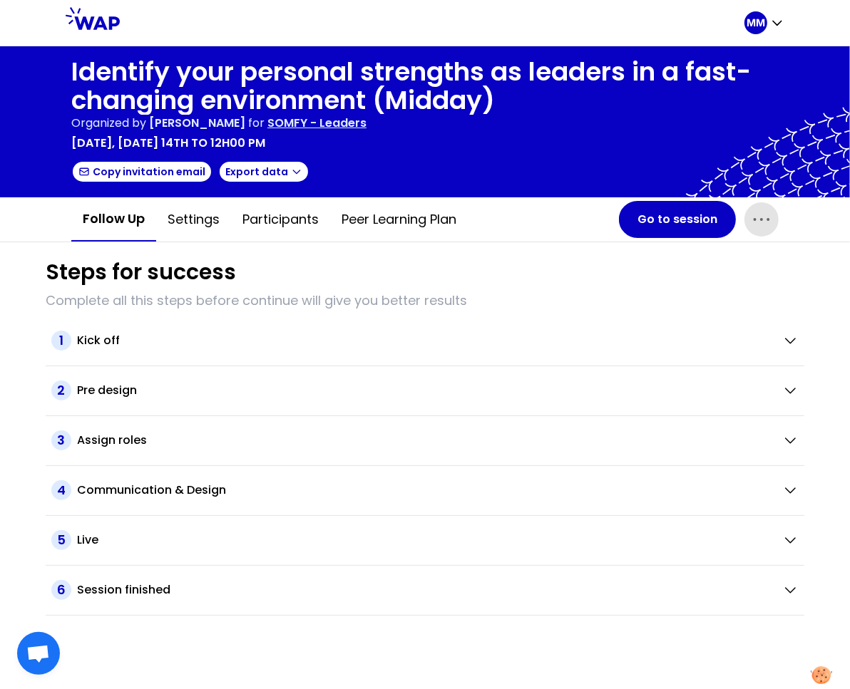
click at [776, 209] on span "button" at bounding box center [761, 219] width 34 height 34
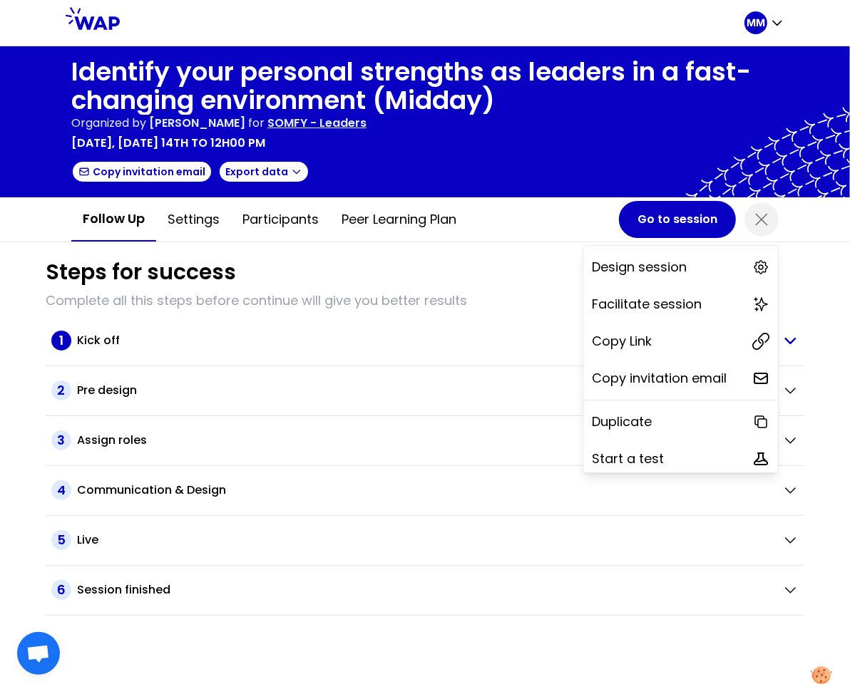
click at [682, 343] on div "Copy Link" at bounding box center [680, 341] width 195 height 31
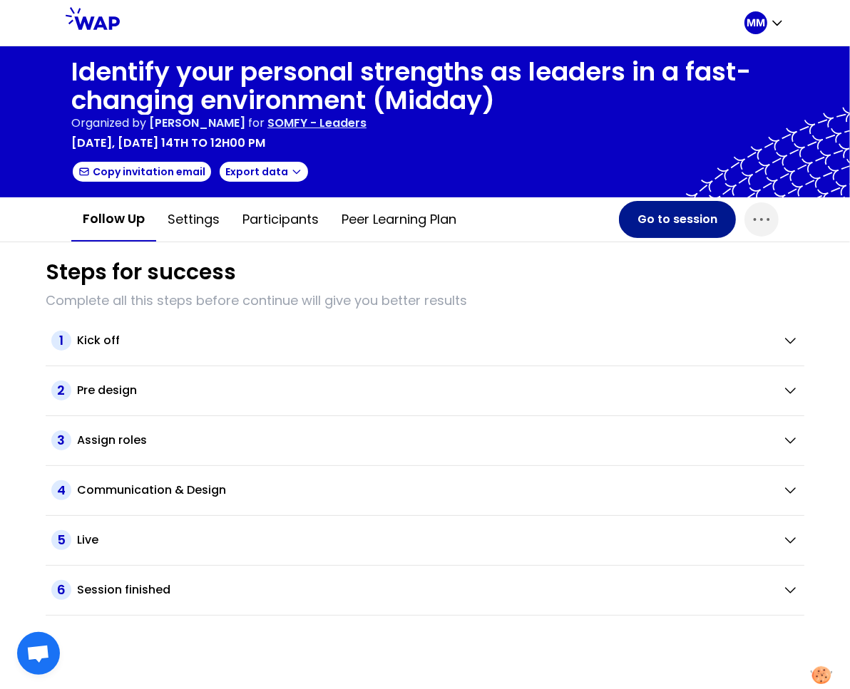
click at [653, 216] on button "Go to session" at bounding box center [677, 219] width 117 height 37
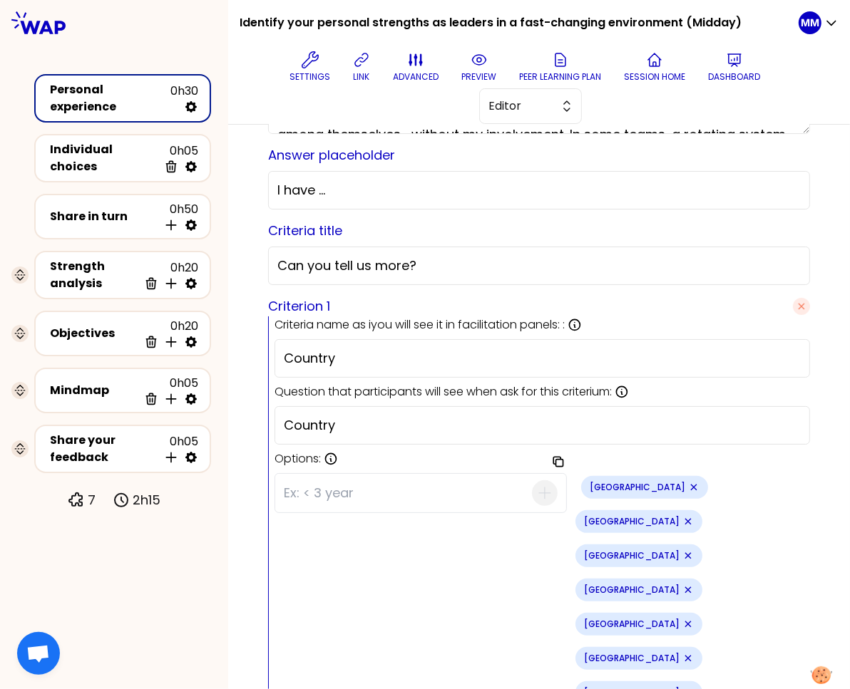
scroll to position [312, 0]
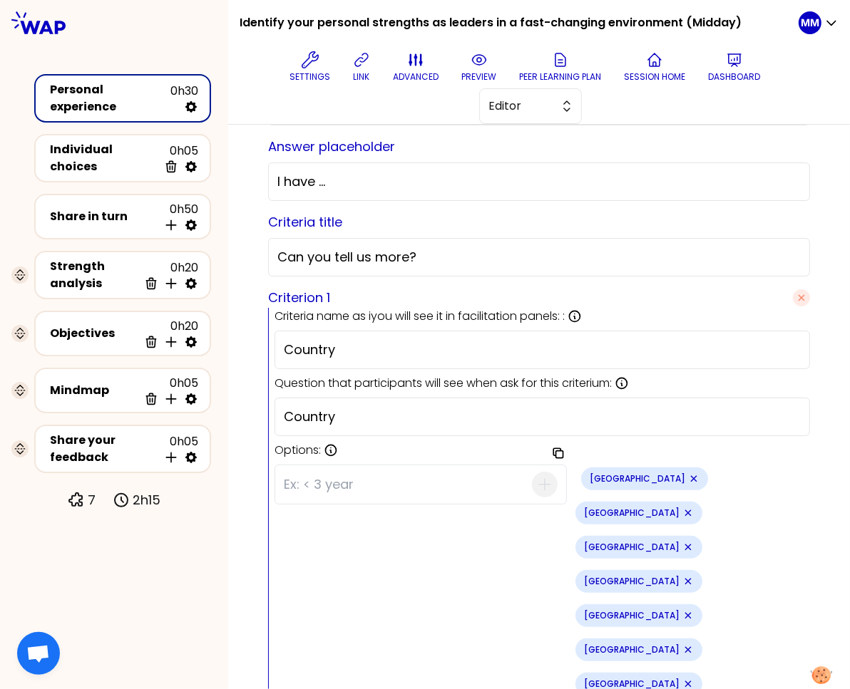
click at [428, 420] on input "Country" at bounding box center [542, 417] width 517 height 20
type input "Country of work"
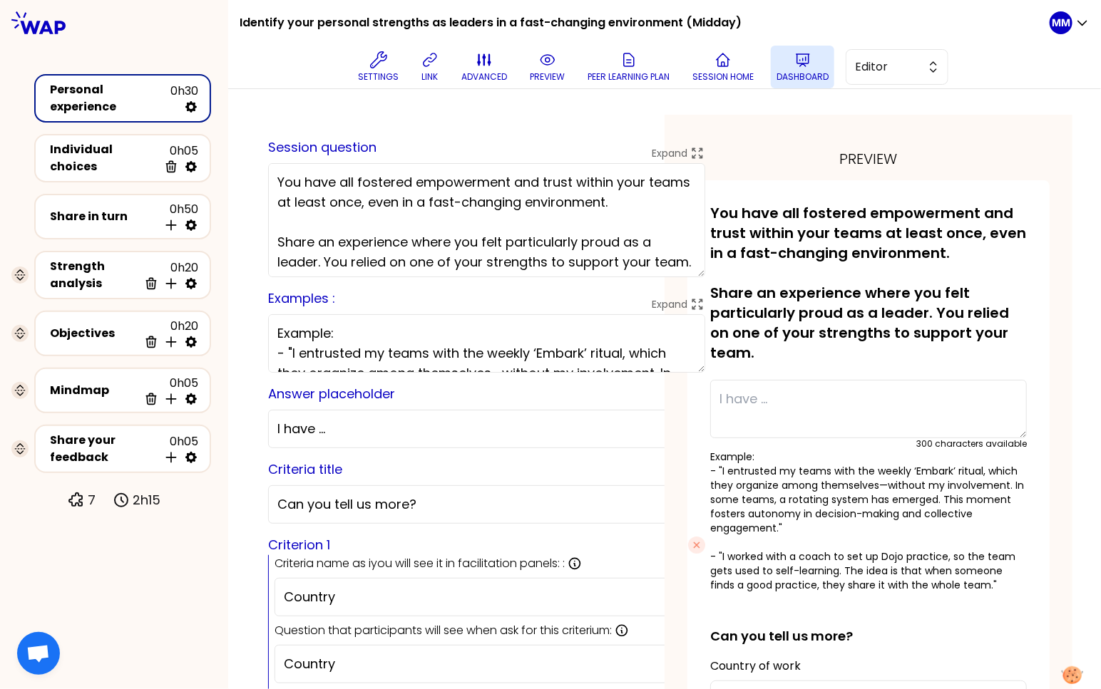
click at [804, 68] on icon at bounding box center [802, 59] width 17 height 17
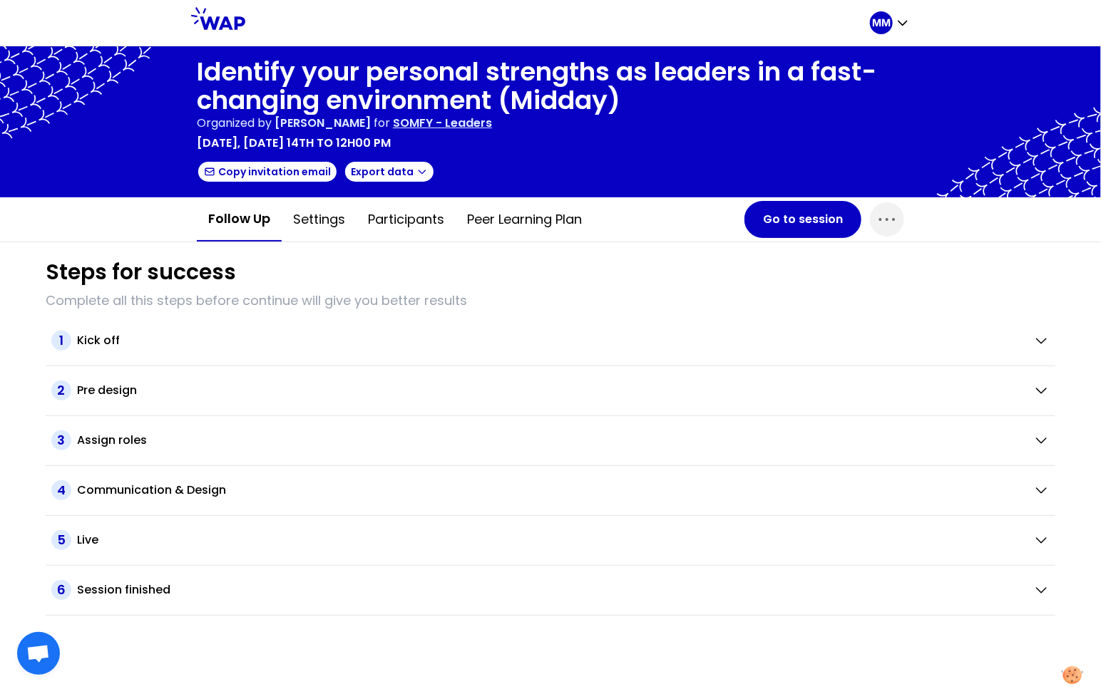
click at [492, 123] on p "SOMFY - Leaders" at bounding box center [442, 123] width 99 height 17
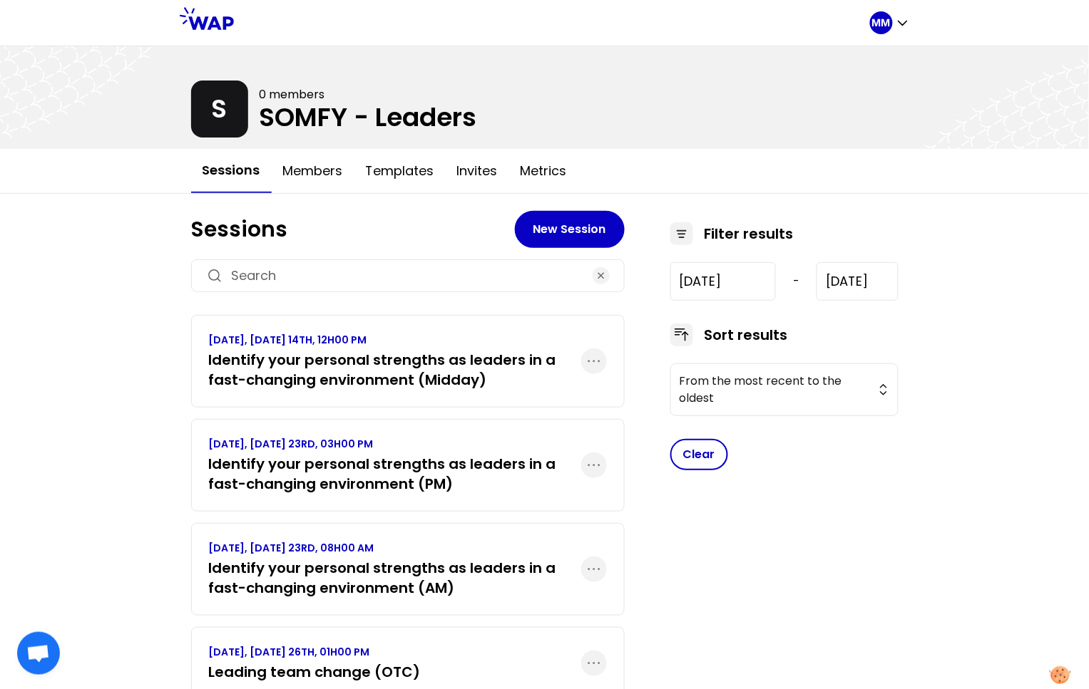
click at [417, 484] on h3 "Identify your personal strengths as leaders in a fast-changing environment (PM)" at bounding box center [395, 474] width 372 height 40
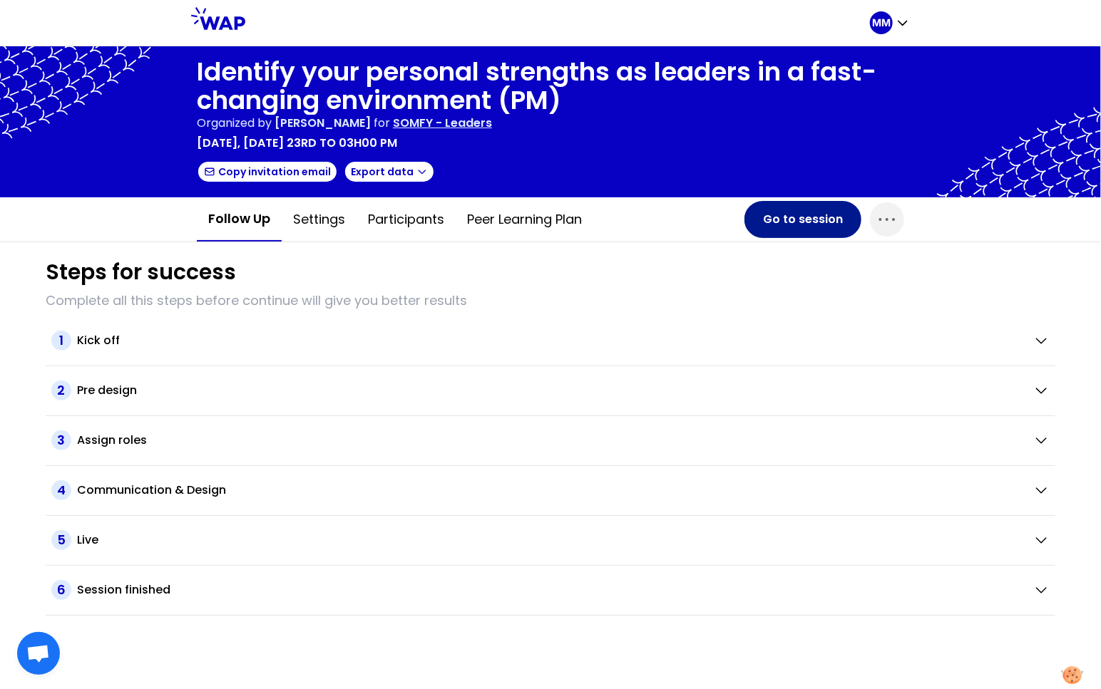
click at [821, 220] on button "Go to session" at bounding box center [802, 219] width 117 height 37
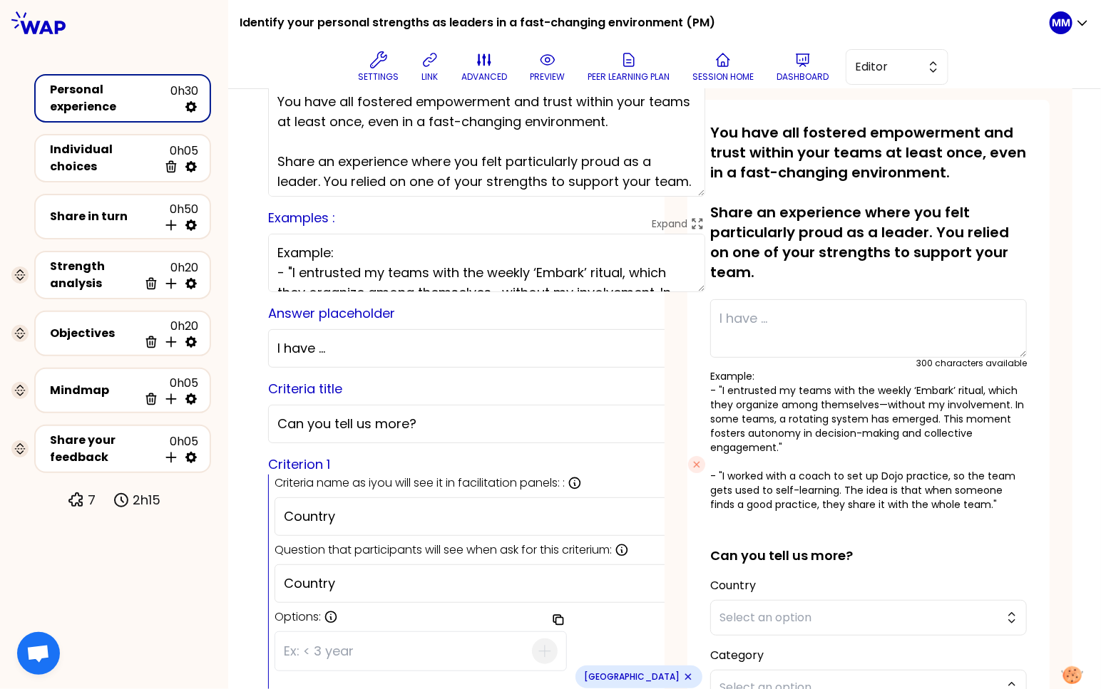
scroll to position [81, 0]
click at [430, 580] on input "Country" at bounding box center [490, 583] width 412 height 20
type input "Country of work"
click at [805, 73] on p "Dashboard" at bounding box center [802, 76] width 52 height 11
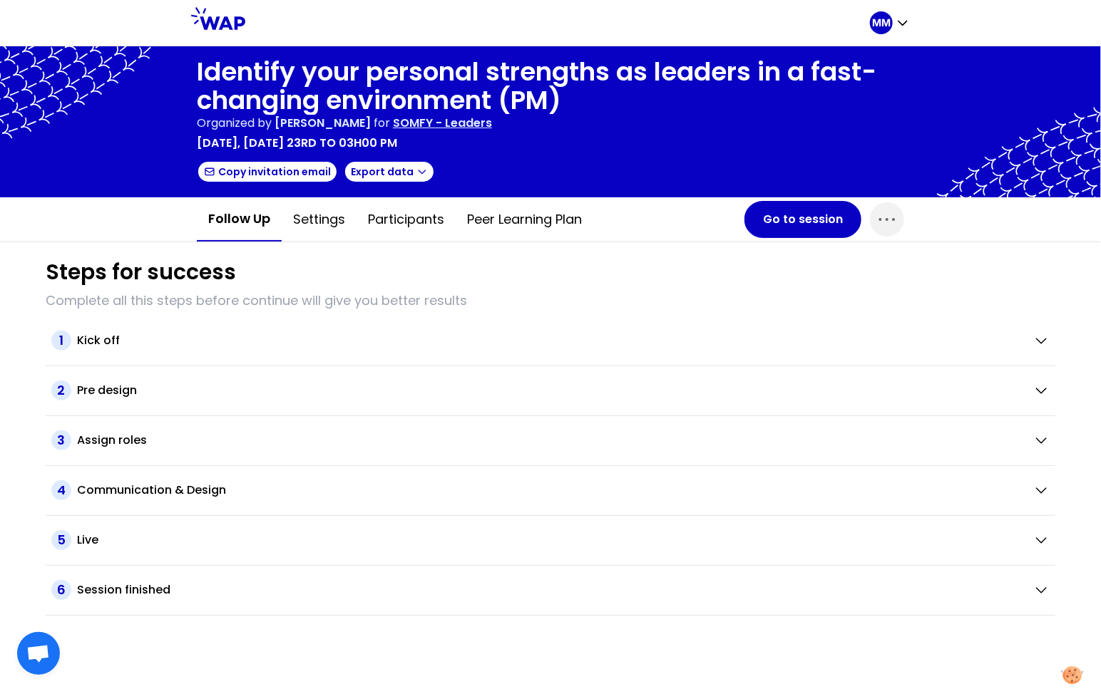
click at [483, 122] on p "SOMFY - Leaders" at bounding box center [442, 123] width 99 height 17
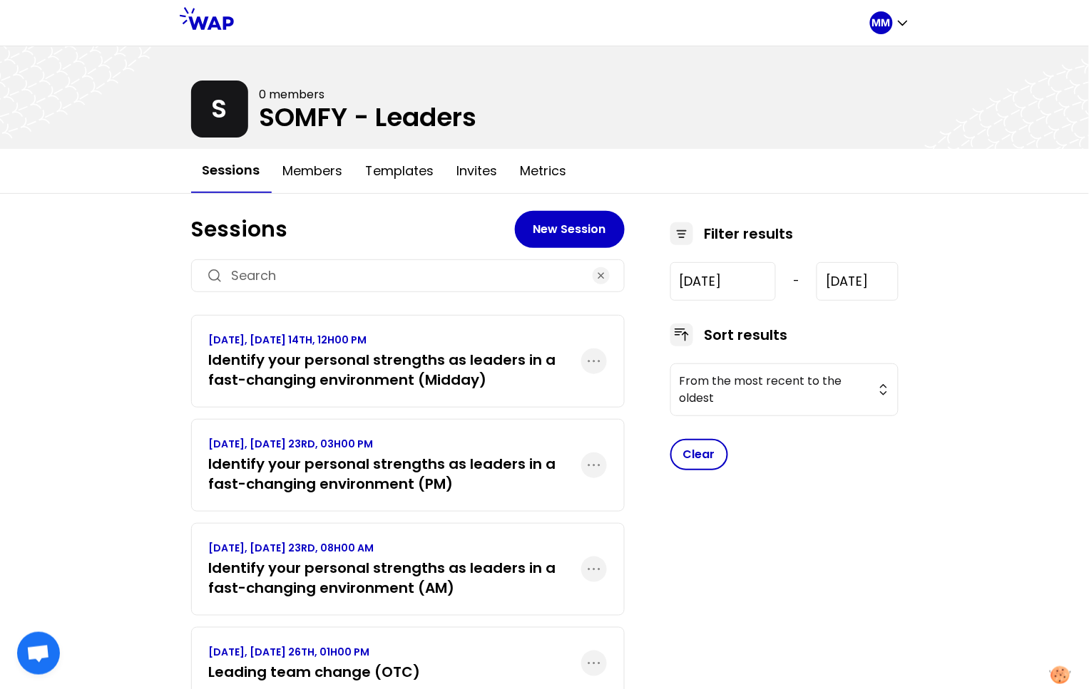
click at [439, 572] on h3 "Identify your personal strengths as leaders in a fast-changing environment (AM)" at bounding box center [395, 578] width 372 height 40
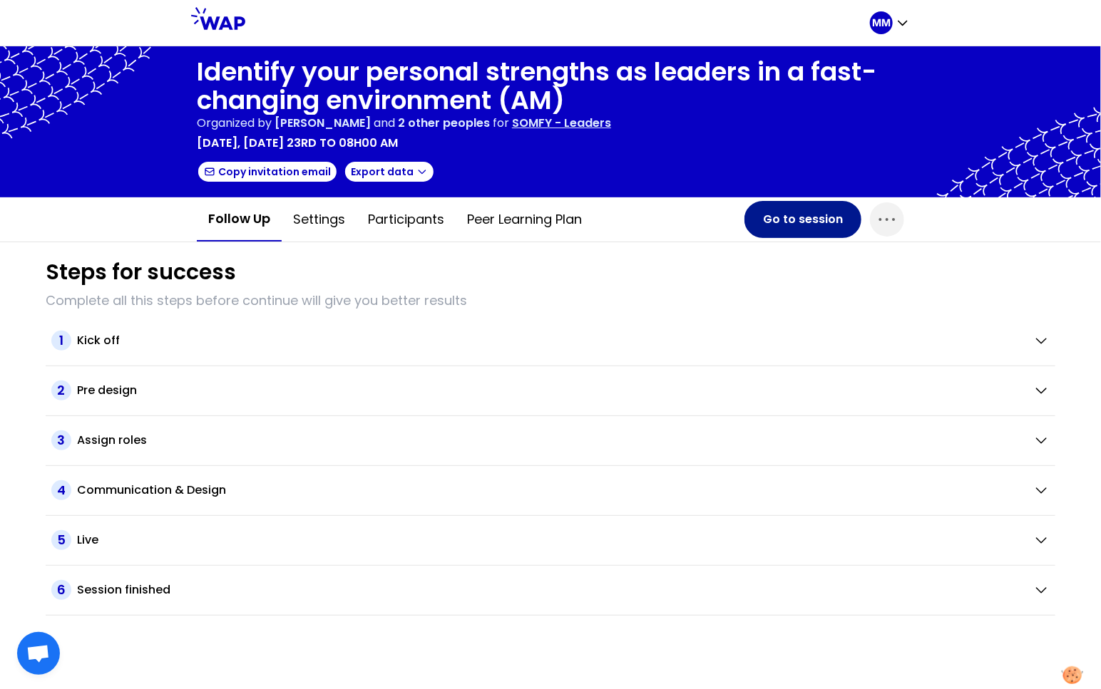
click at [801, 201] on button "Go to session" at bounding box center [802, 219] width 117 height 37
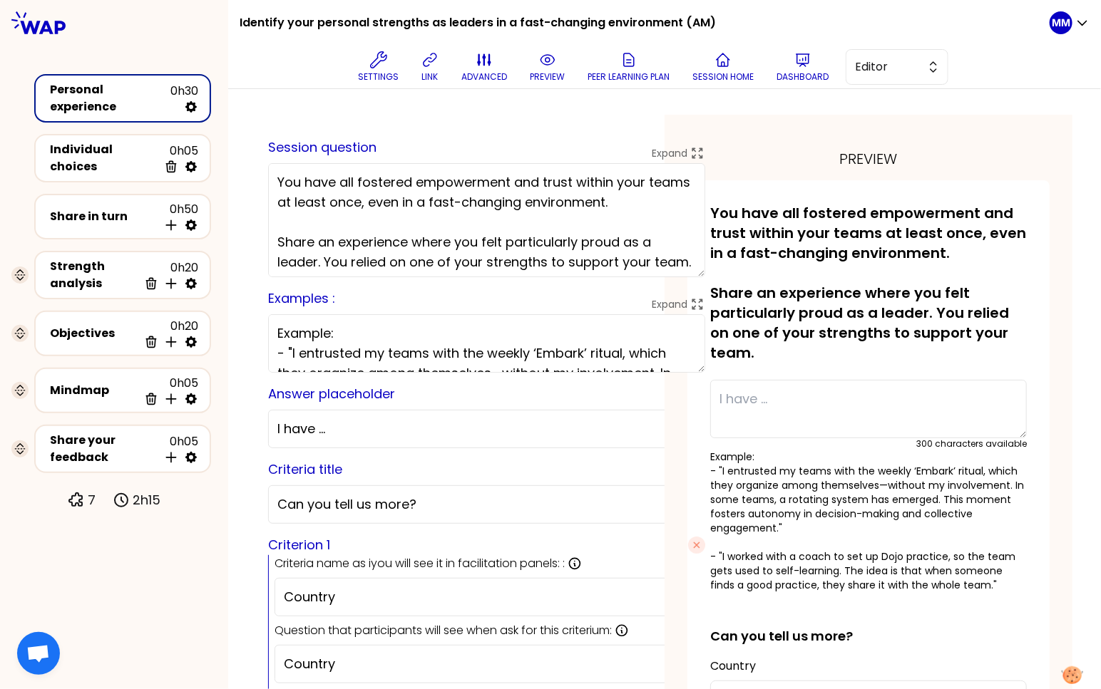
click at [390, 657] on input "Country" at bounding box center [490, 664] width 412 height 20
type input "Country of work"
click at [149, 561] on div at bounding box center [114, 544] width 228 height 68
